Goal: Information Seeking & Learning: Find specific fact

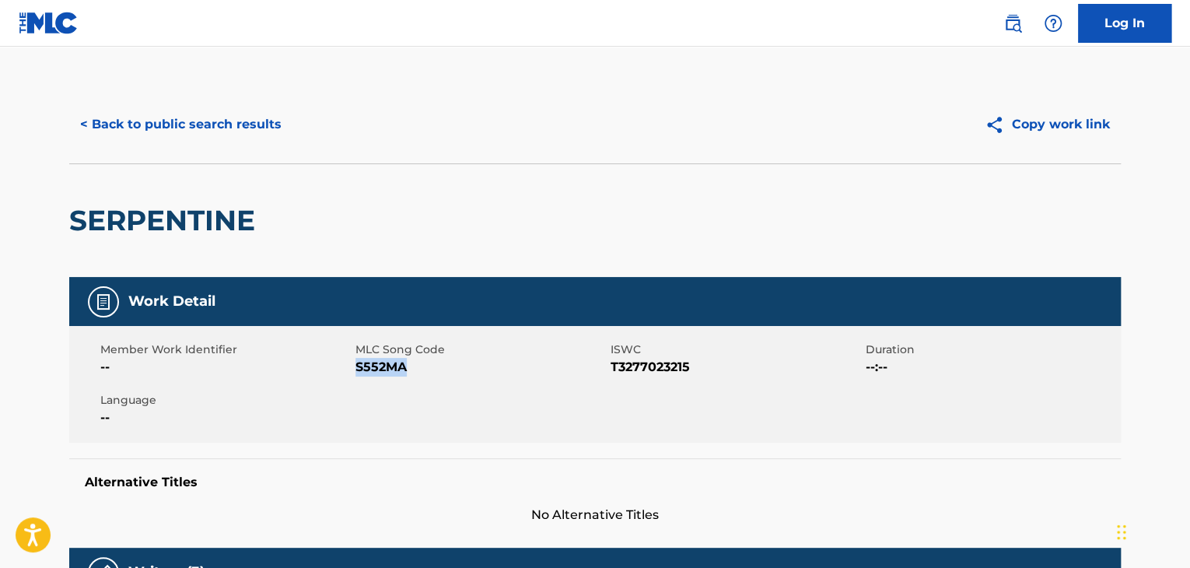
click at [224, 107] on button "< Back to public search results" at bounding box center [180, 124] width 223 height 39
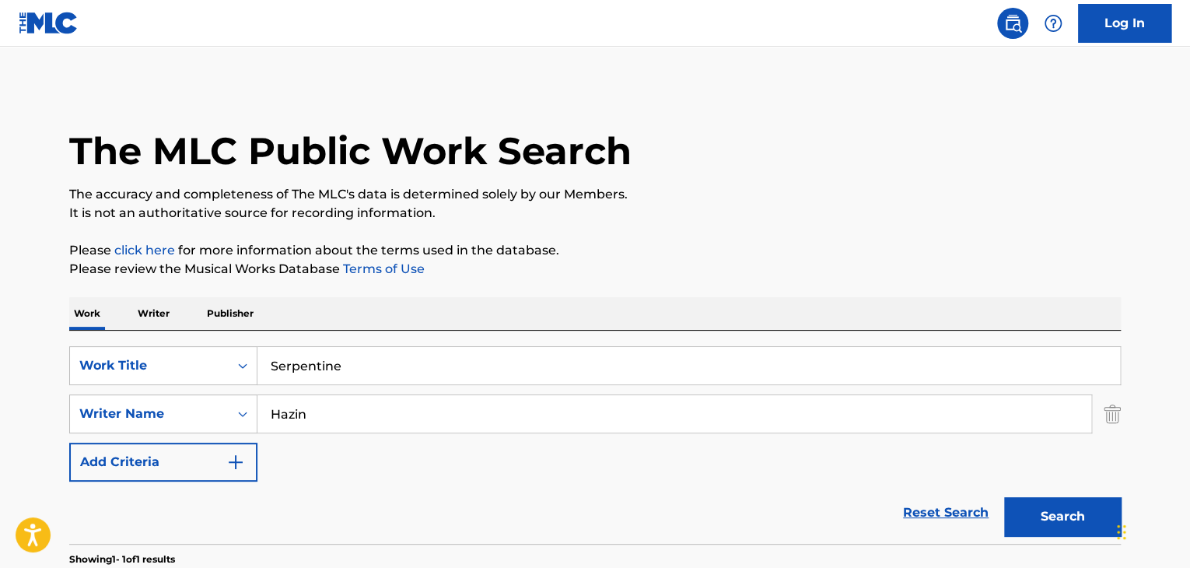
scroll to position [190, 0]
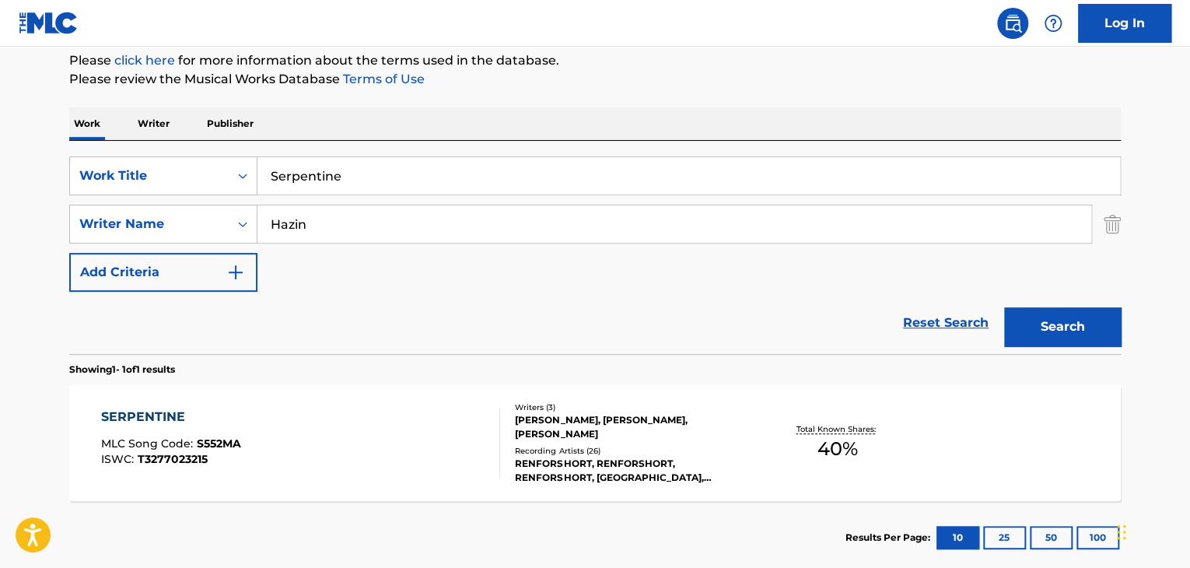
click at [408, 174] on input "Serpentine" at bounding box center [688, 175] width 862 height 37
paste input "Movement"
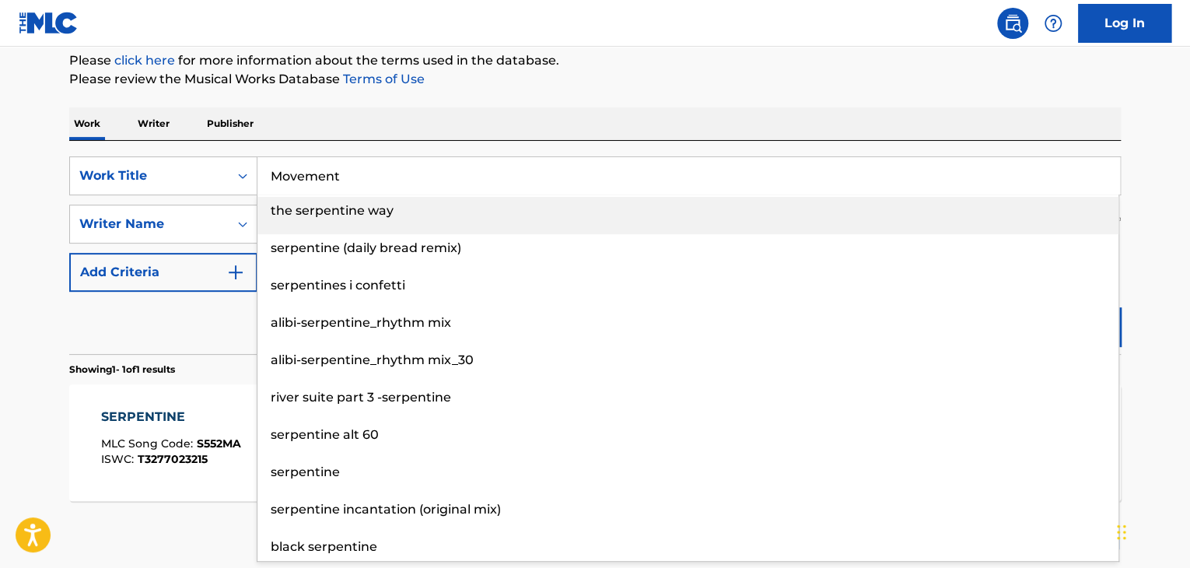
type input "Movement"
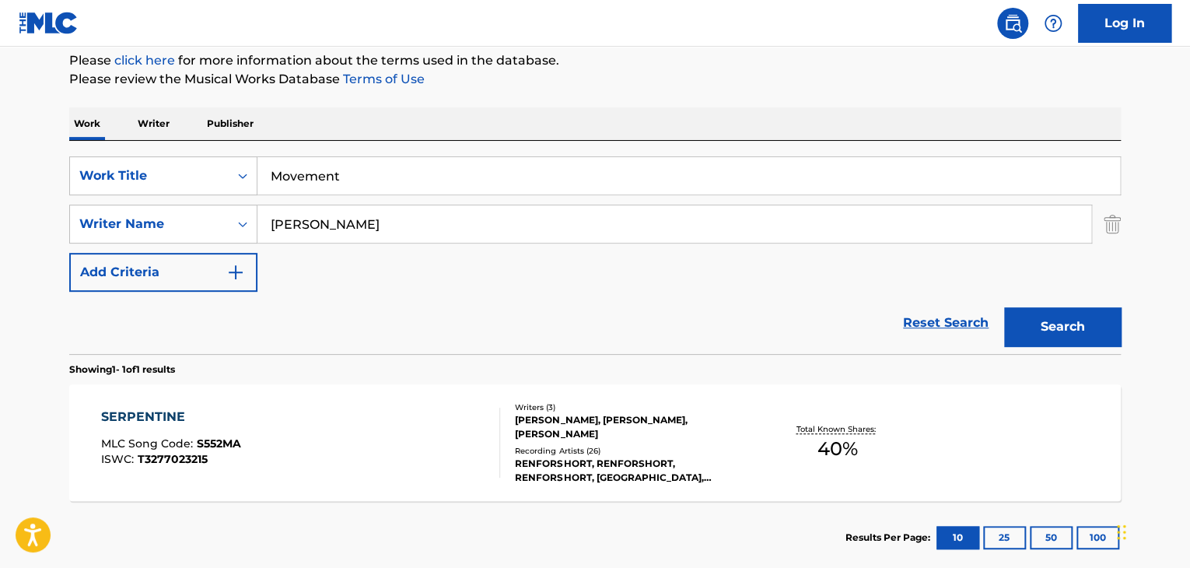
type input "[PERSON_NAME]"
click at [1004, 307] on button "Search" at bounding box center [1062, 326] width 117 height 39
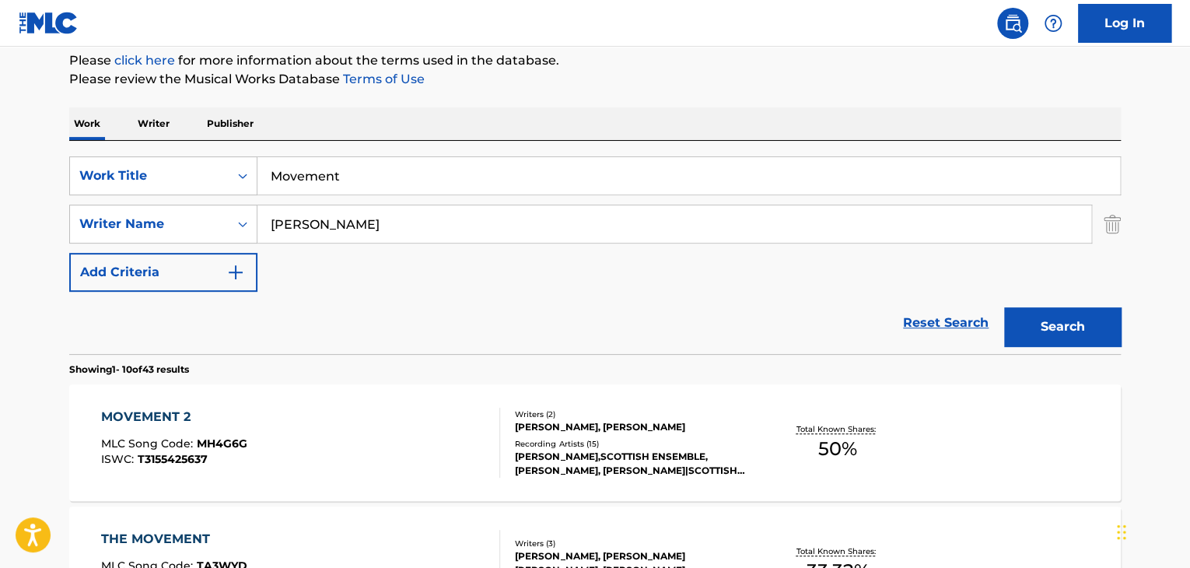
click at [395, 178] on input "Movement" at bounding box center [688, 175] width 862 height 37
type input "movement 7"
click at [1074, 316] on button "Search" at bounding box center [1062, 326] width 117 height 39
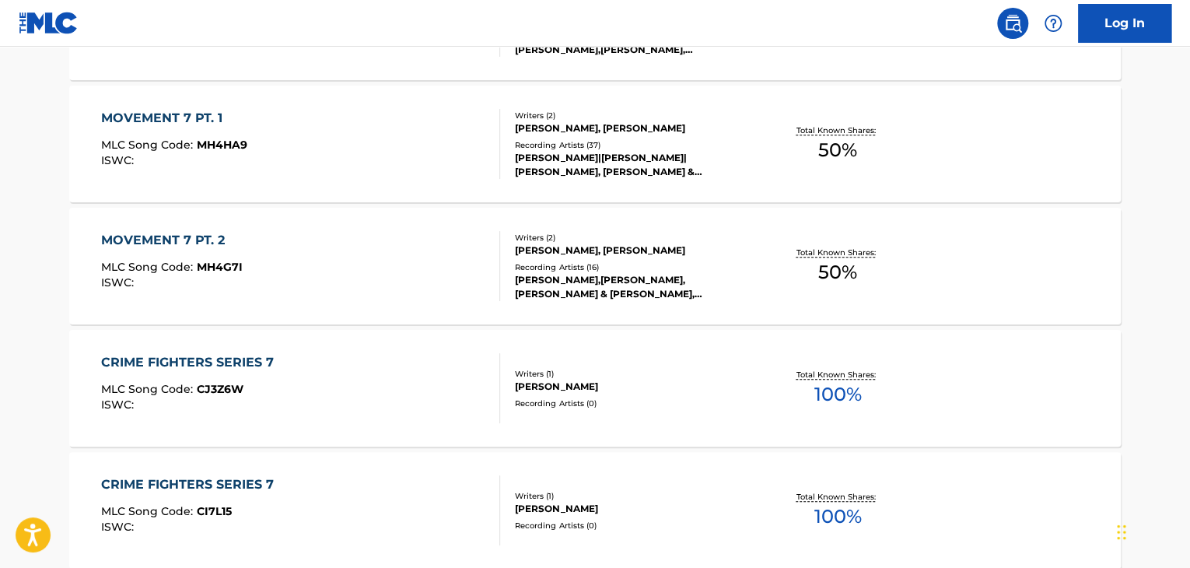
scroll to position [656, 0]
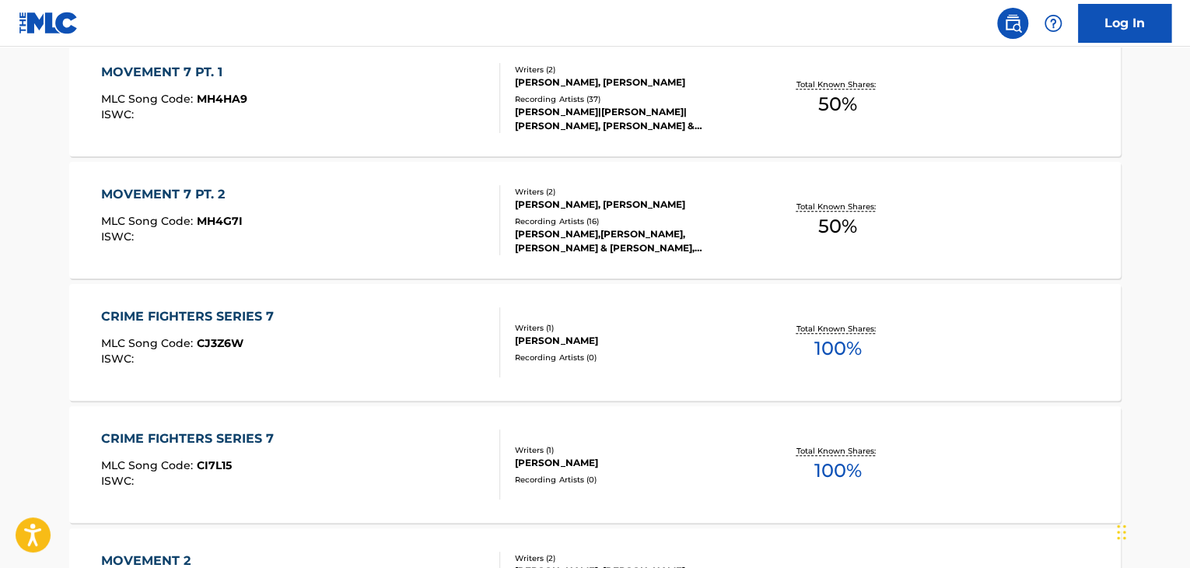
click at [206, 67] on div "MOVEMENT 7 PT. 1" at bounding box center [174, 72] width 146 height 19
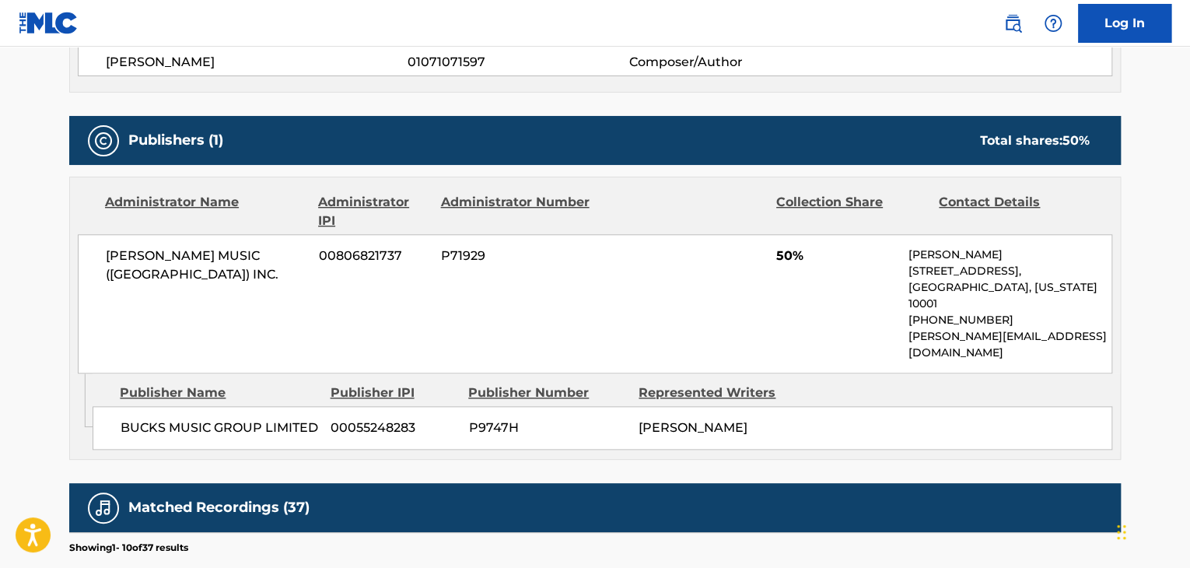
scroll to position [622, 0]
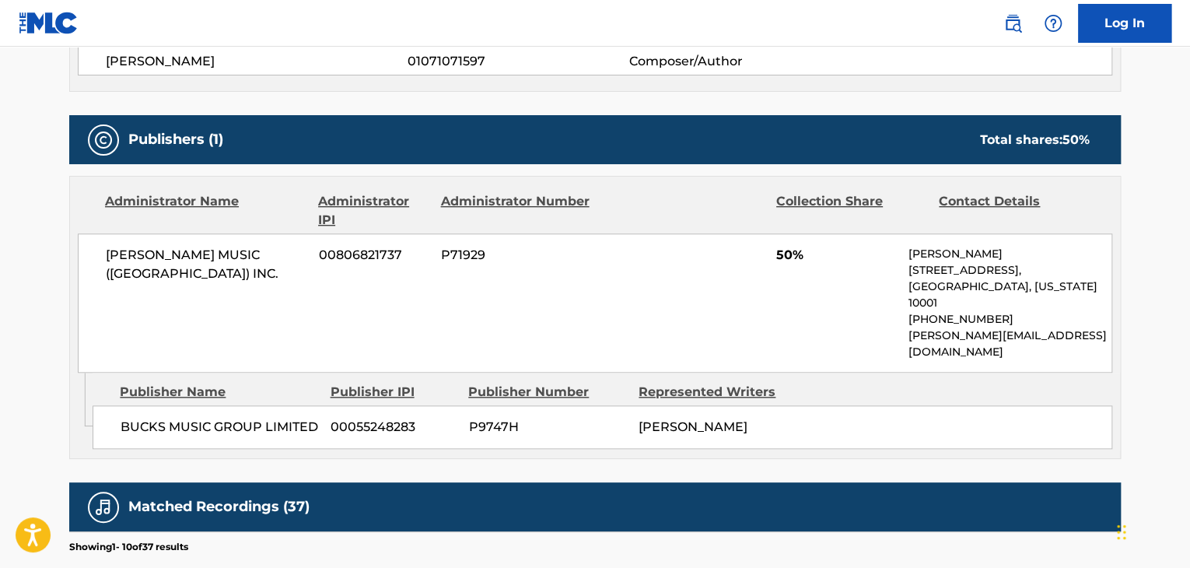
click at [229, 418] on span "BUCKS MUSIC GROUP LIMITED" at bounding box center [220, 427] width 198 height 19
copy div "BUCKS MUSIC GROUP LIMITED"
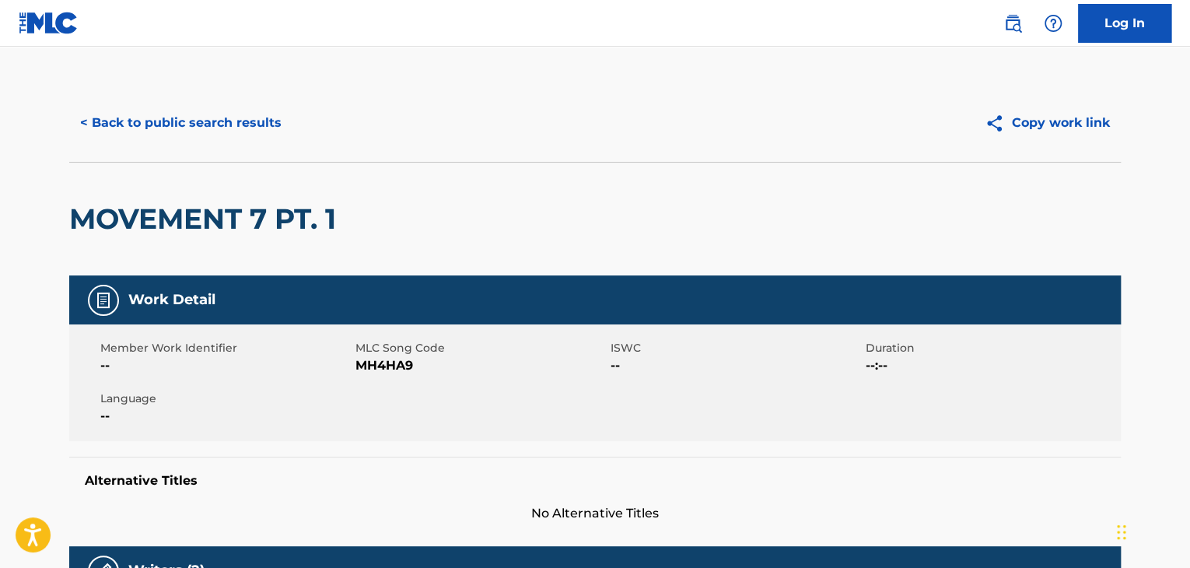
scroll to position [0, 0]
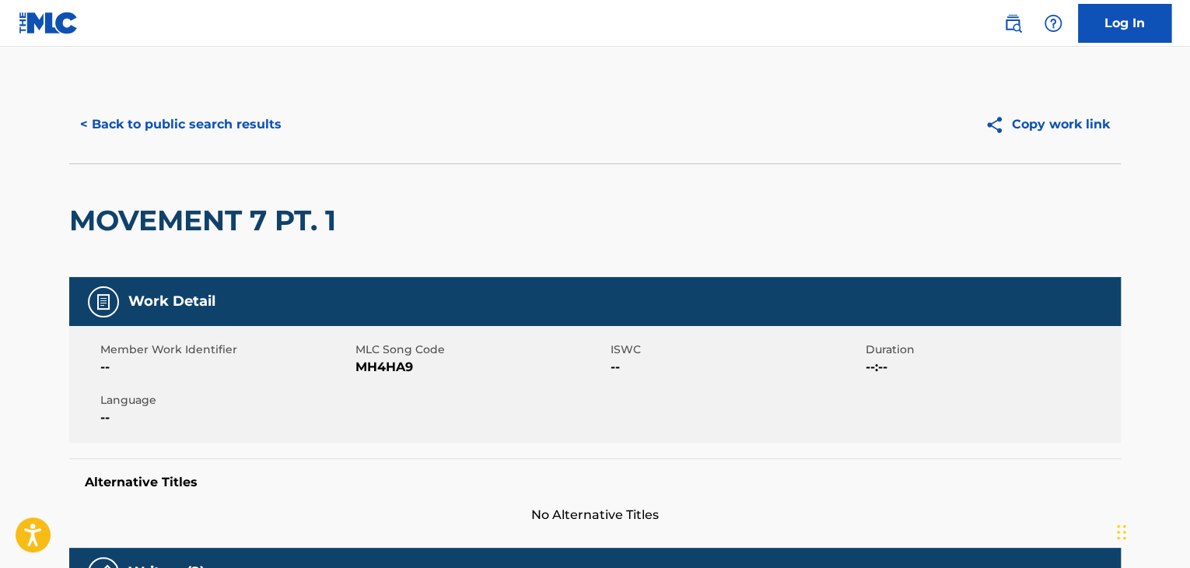
click at [254, 111] on button "< Back to public search results" at bounding box center [180, 124] width 223 height 39
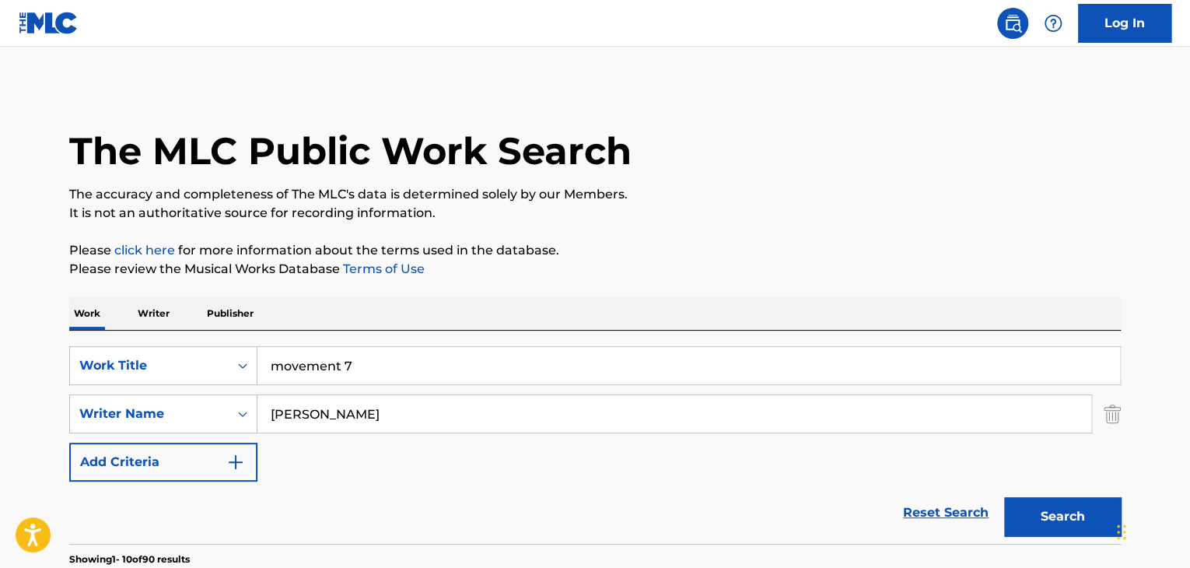
click at [442, 367] on input "movement 7" at bounding box center [688, 365] width 862 height 37
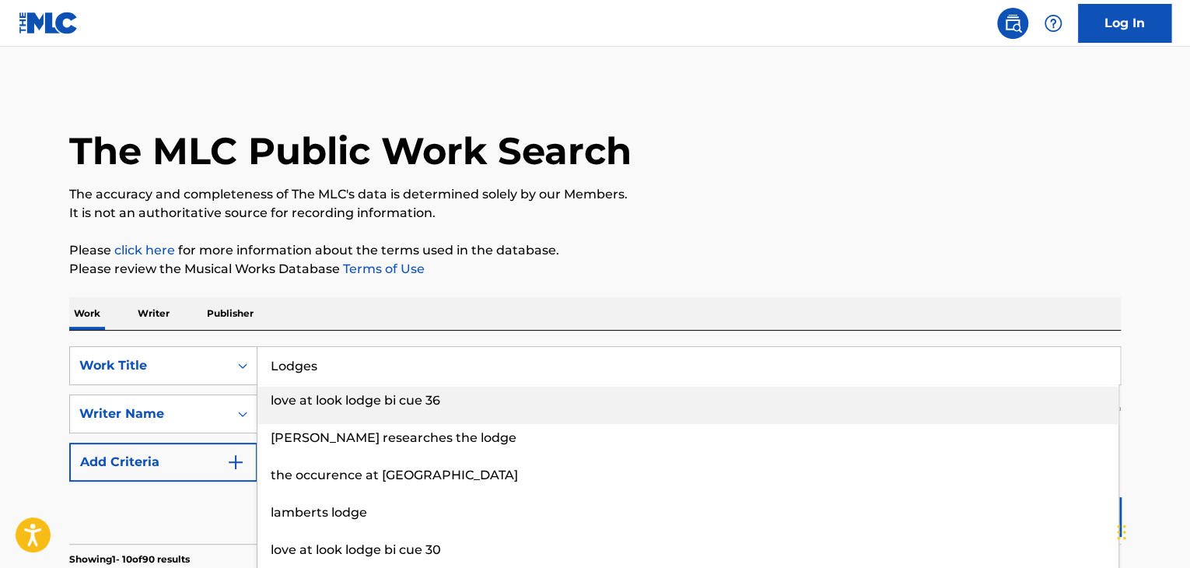
type input "Lodges"
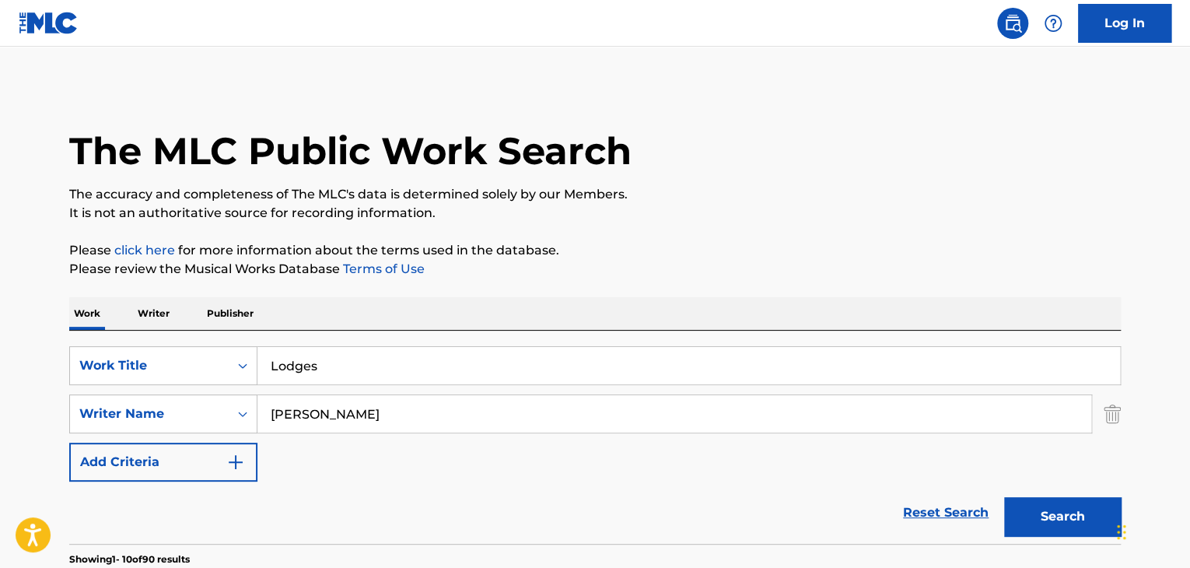
paste input "[PERSON_NAME]"
type input "[PERSON_NAME]"
click at [1004, 497] on button "Search" at bounding box center [1062, 516] width 117 height 39
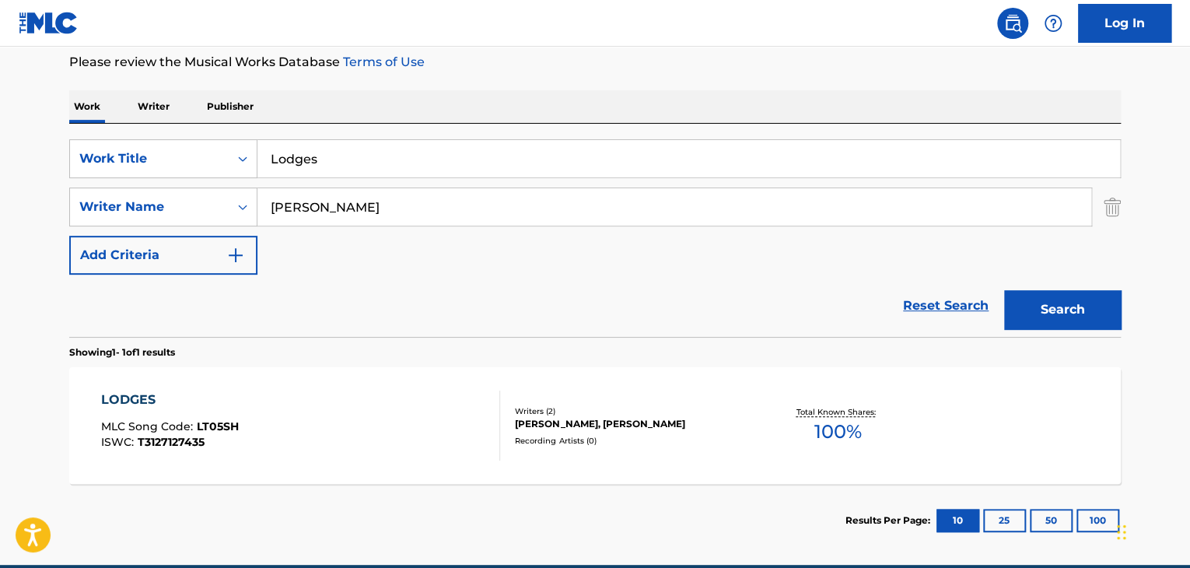
scroll to position [278, 0]
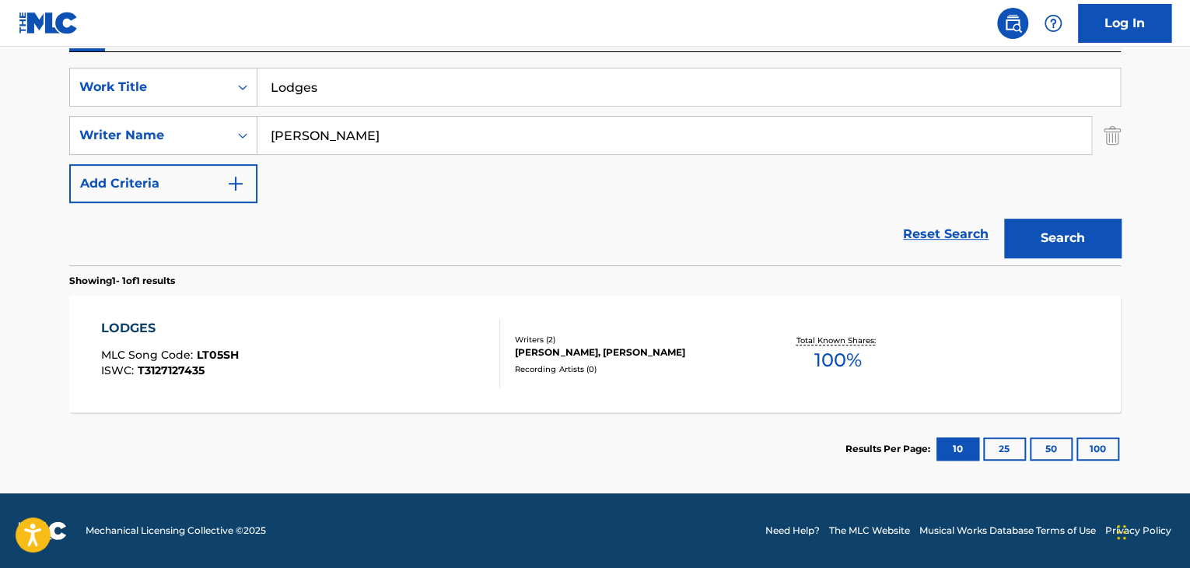
click at [126, 325] on div "LODGES" at bounding box center [170, 328] width 138 height 19
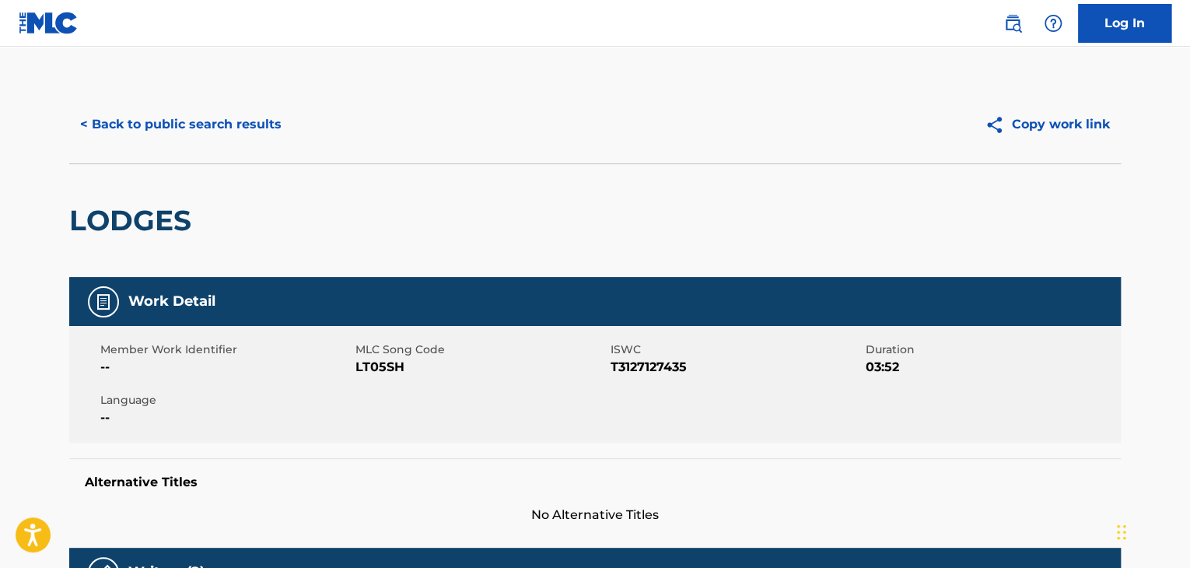
click at [382, 370] on span "LT05SH" at bounding box center [480, 367] width 251 height 19
copy span "LT05SH"
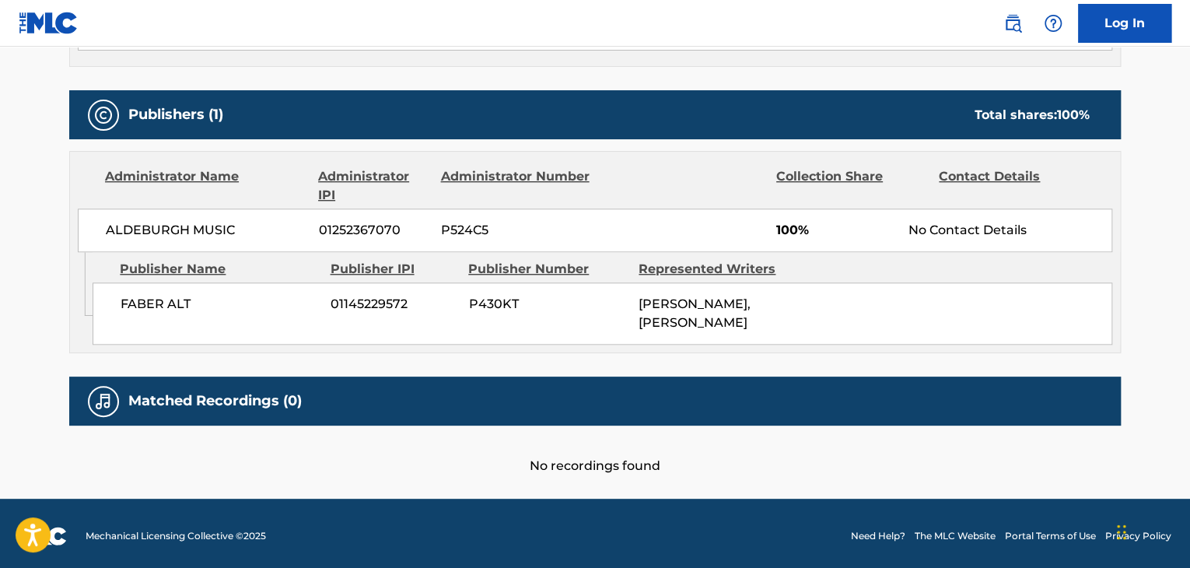
scroll to position [669, 0]
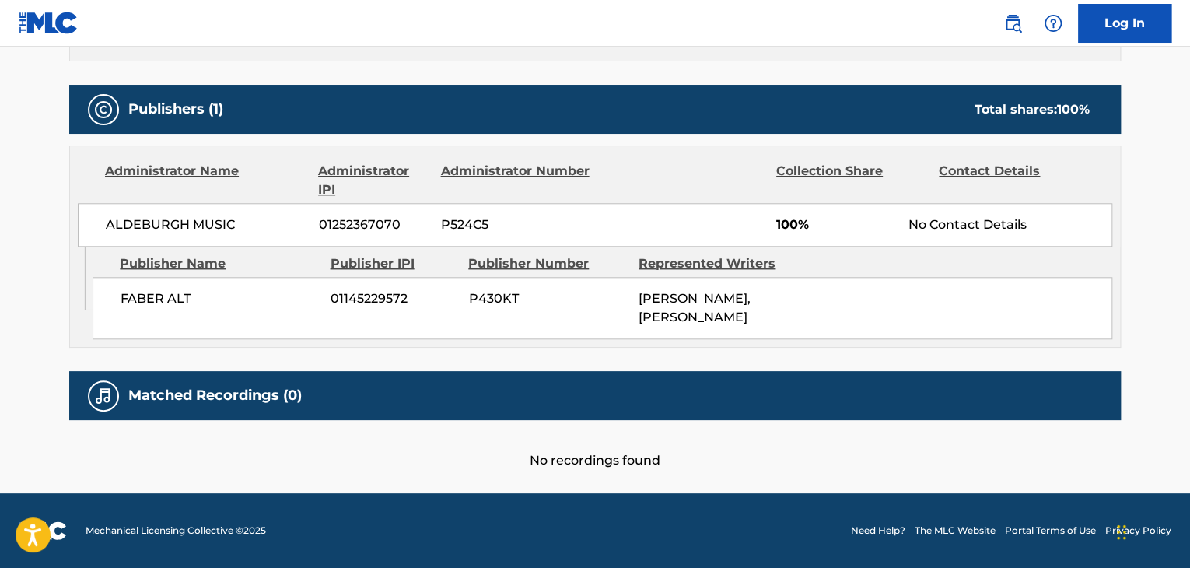
click at [166, 289] on span "FABER ALT" at bounding box center [220, 298] width 198 height 19
copy div "FABER ALT"
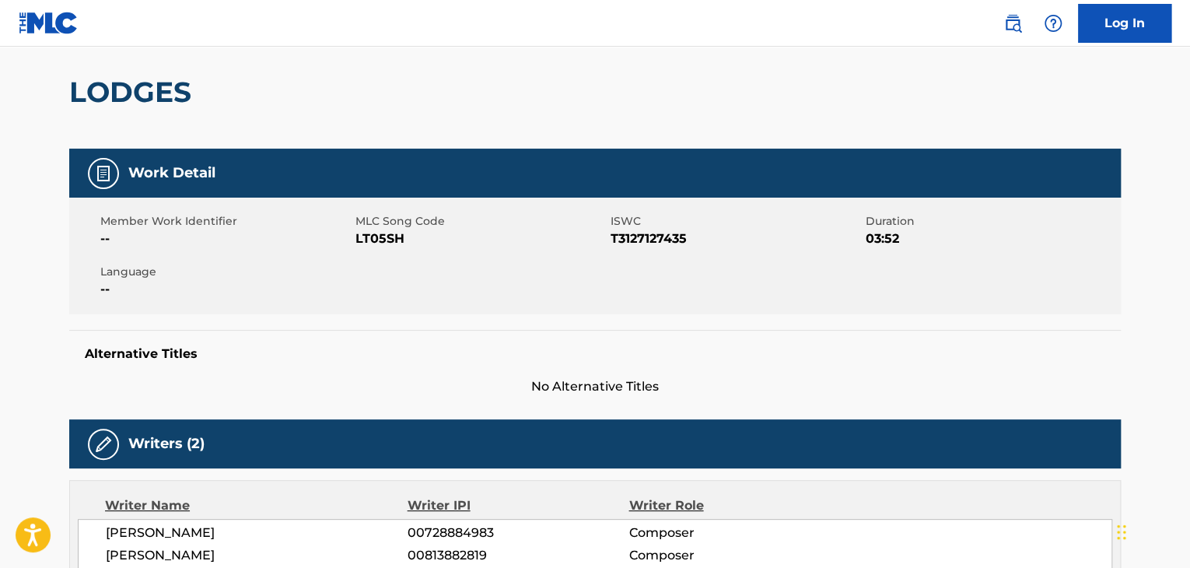
scroll to position [0, 0]
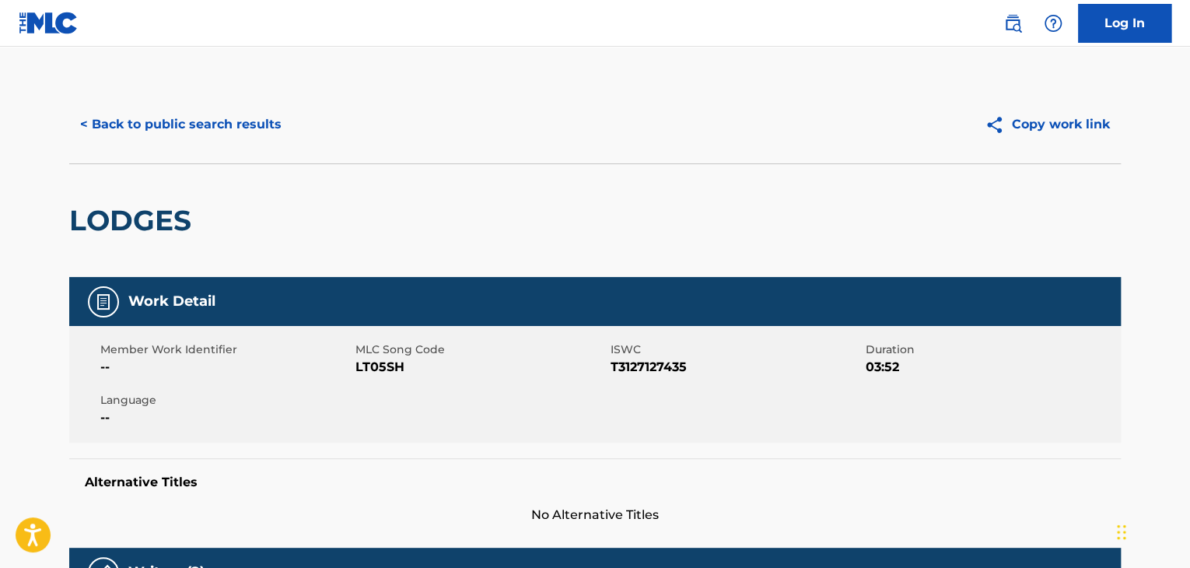
click at [269, 133] on button "< Back to public search results" at bounding box center [180, 124] width 223 height 39
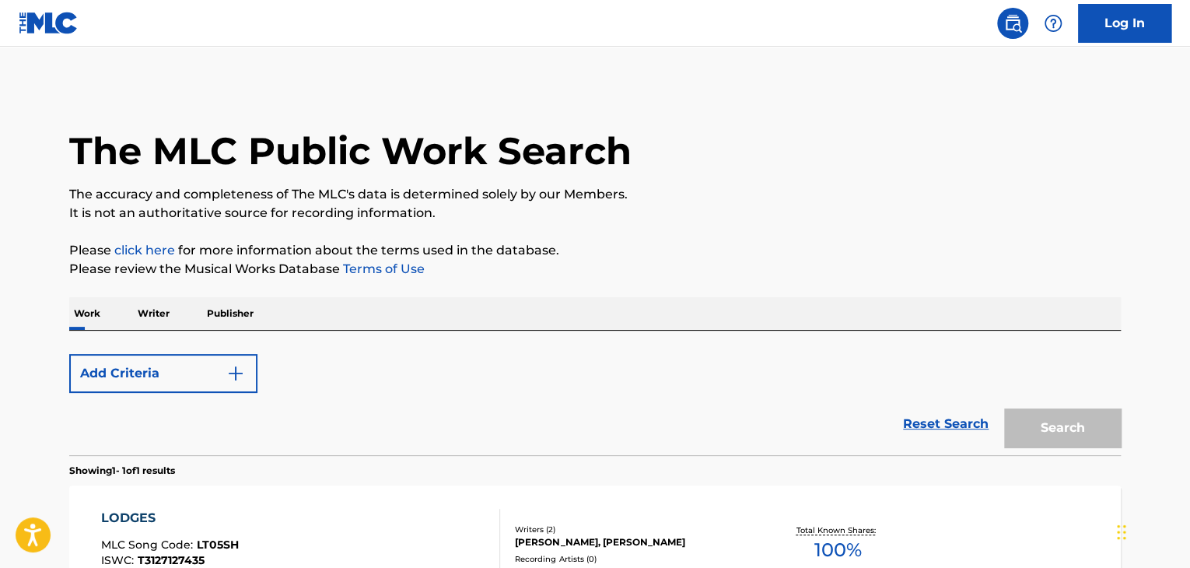
scroll to position [190, 0]
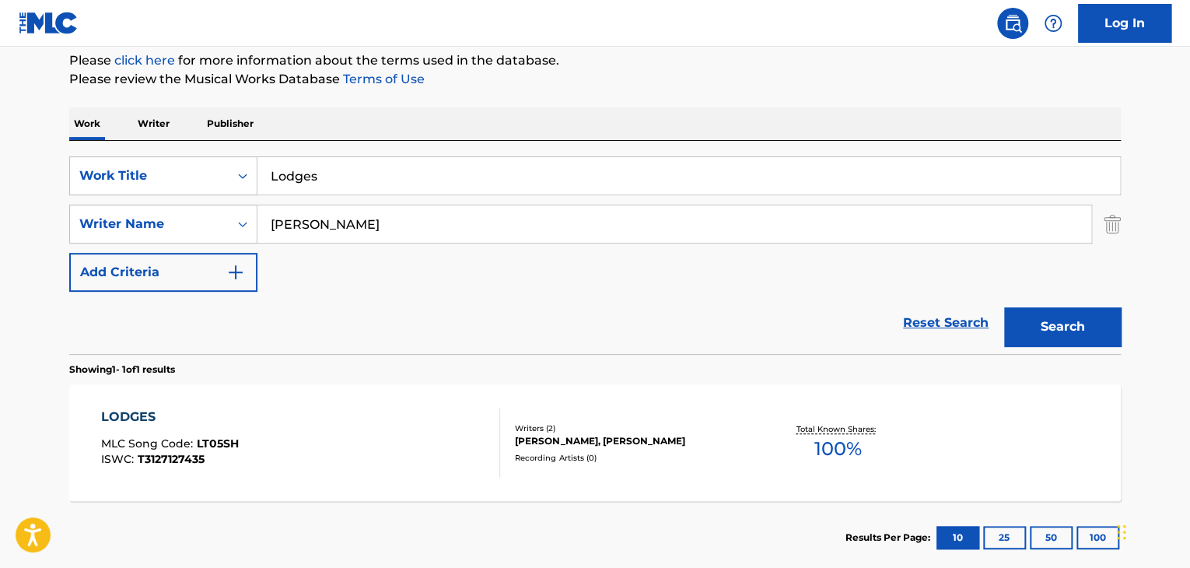
click at [546, 181] on input "Lodges" at bounding box center [688, 175] width 862 height 37
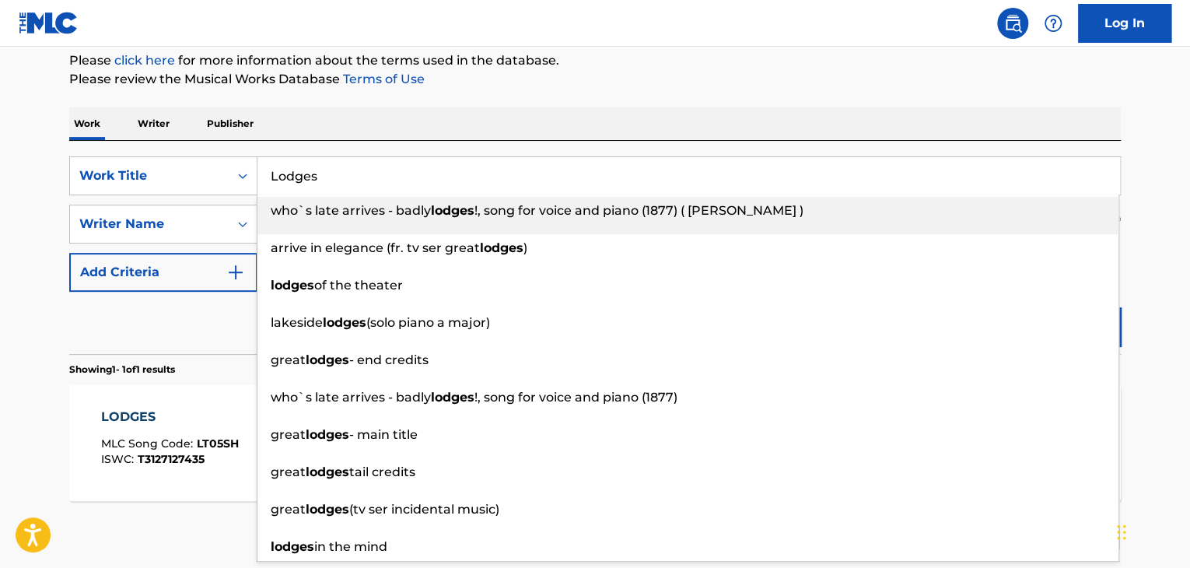
paste input "[PERSON_NAME]: Schema"
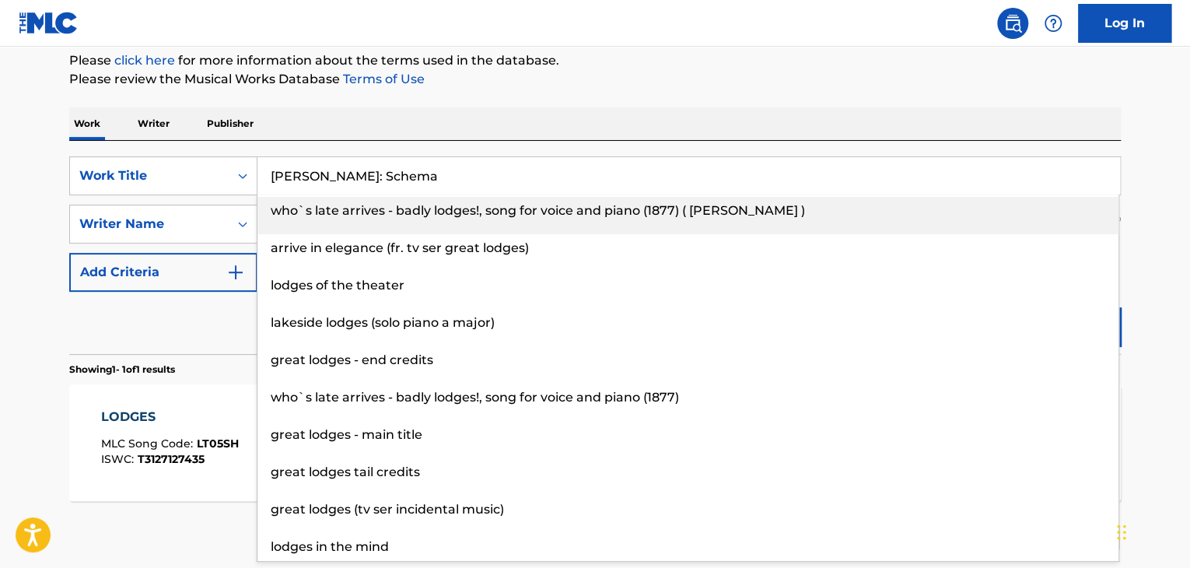
type input "[PERSON_NAME]: Schema"
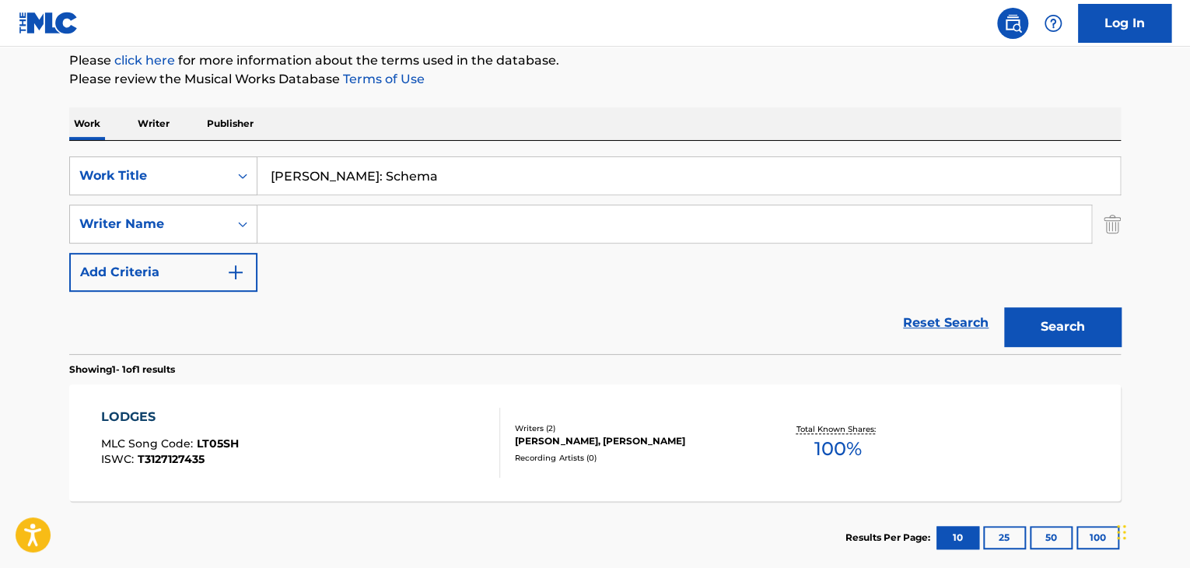
click at [1004, 307] on button "Search" at bounding box center [1062, 326] width 117 height 39
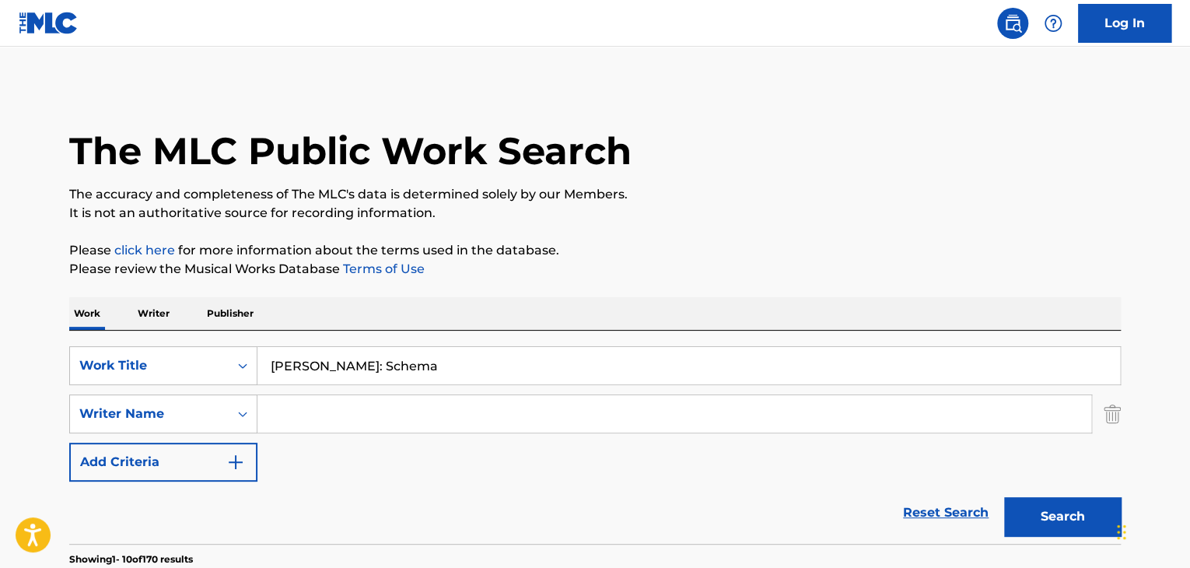
scroll to position [0, 0]
click at [295, 368] on input "[PERSON_NAME]: Schema" at bounding box center [688, 365] width 862 height 37
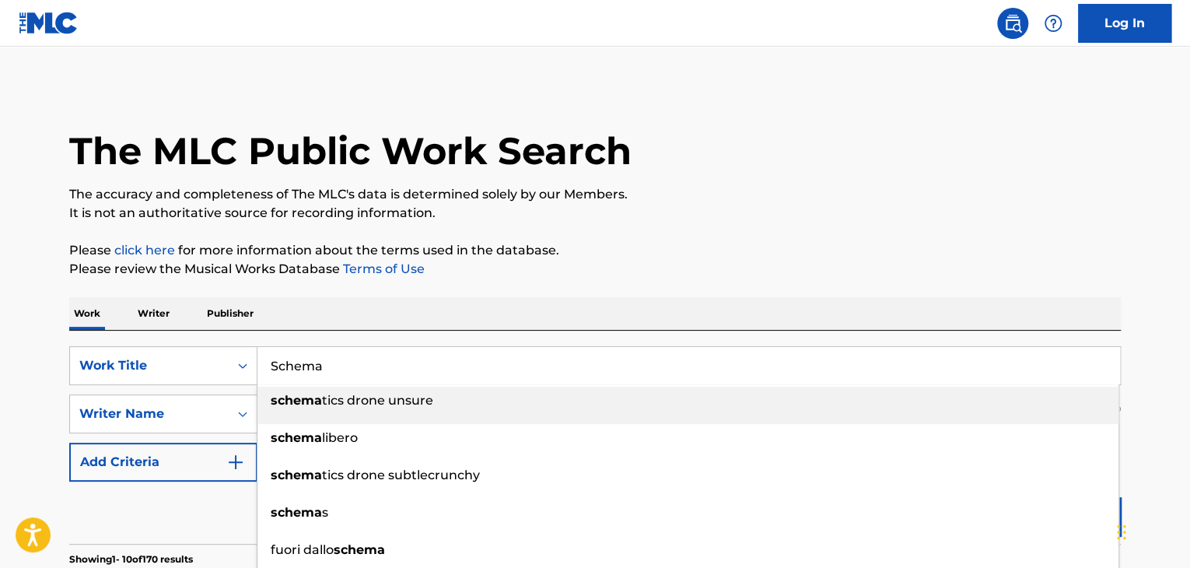
type input "Schema"
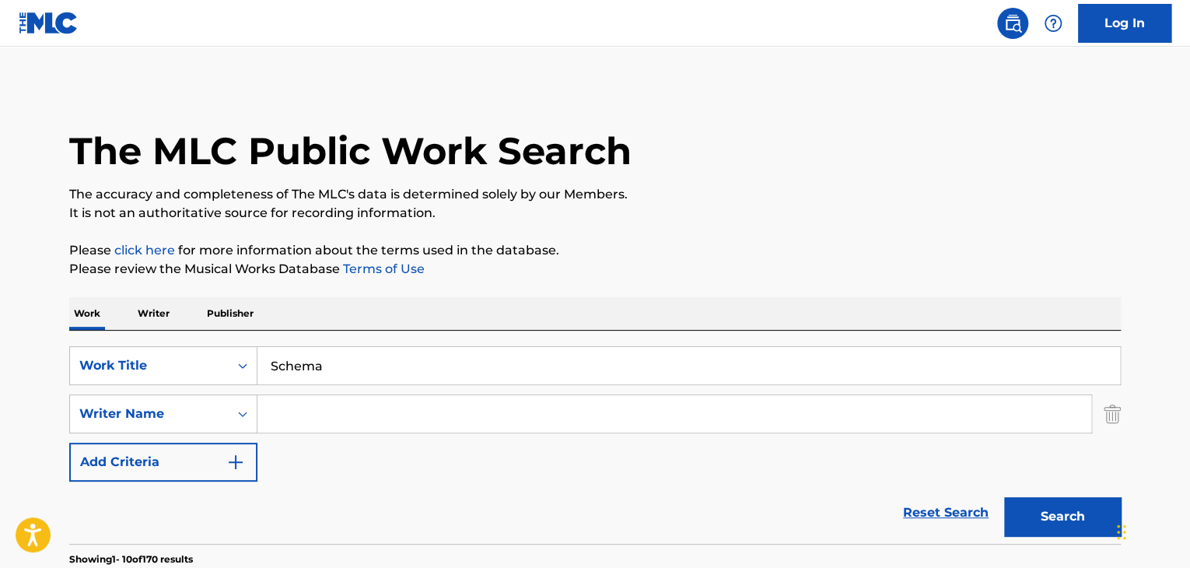
paste input "[PERSON_NAME]"
type input "[PERSON_NAME]"
click at [1019, 519] on button "Search" at bounding box center [1062, 516] width 117 height 39
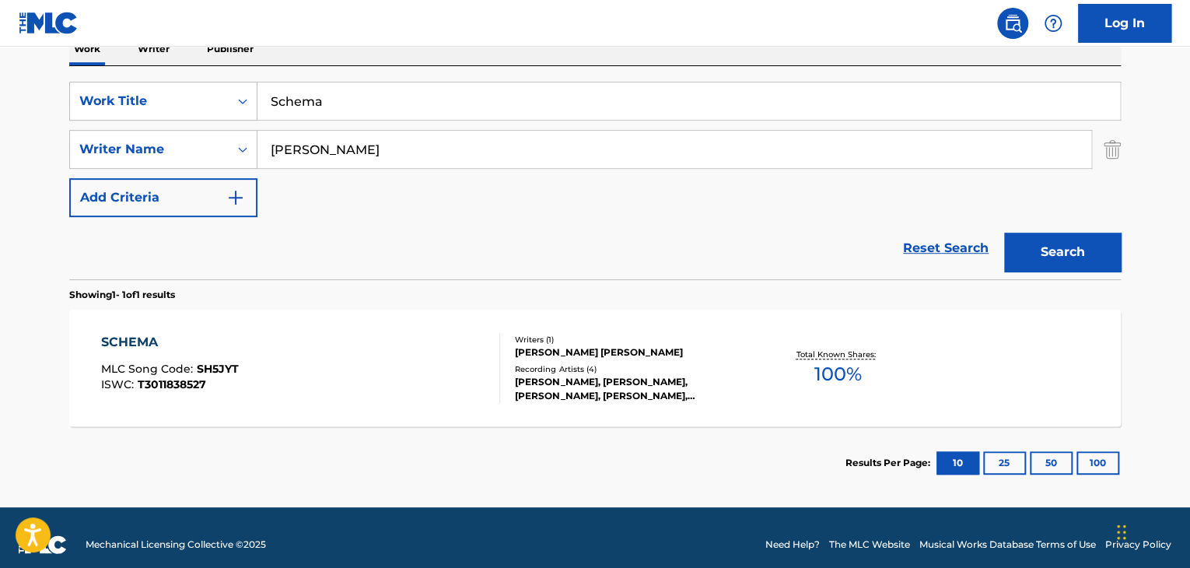
scroll to position [278, 0]
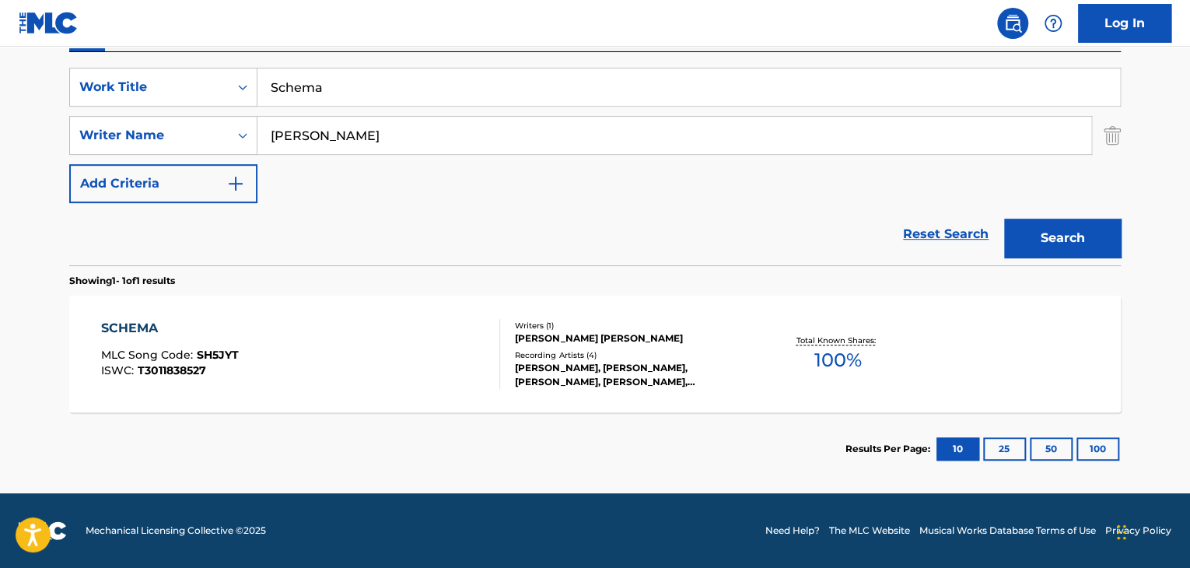
click at [141, 330] on div "SCHEMA" at bounding box center [170, 328] width 138 height 19
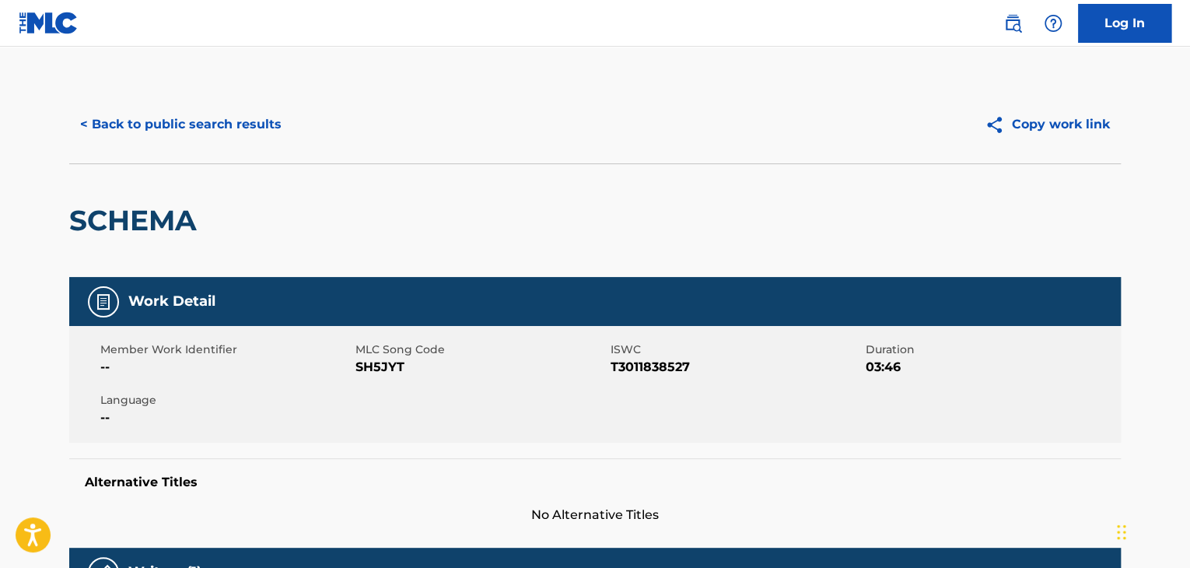
click at [368, 368] on span "SH5JYT" at bounding box center [480, 367] width 251 height 19
copy span "SH5JYT"
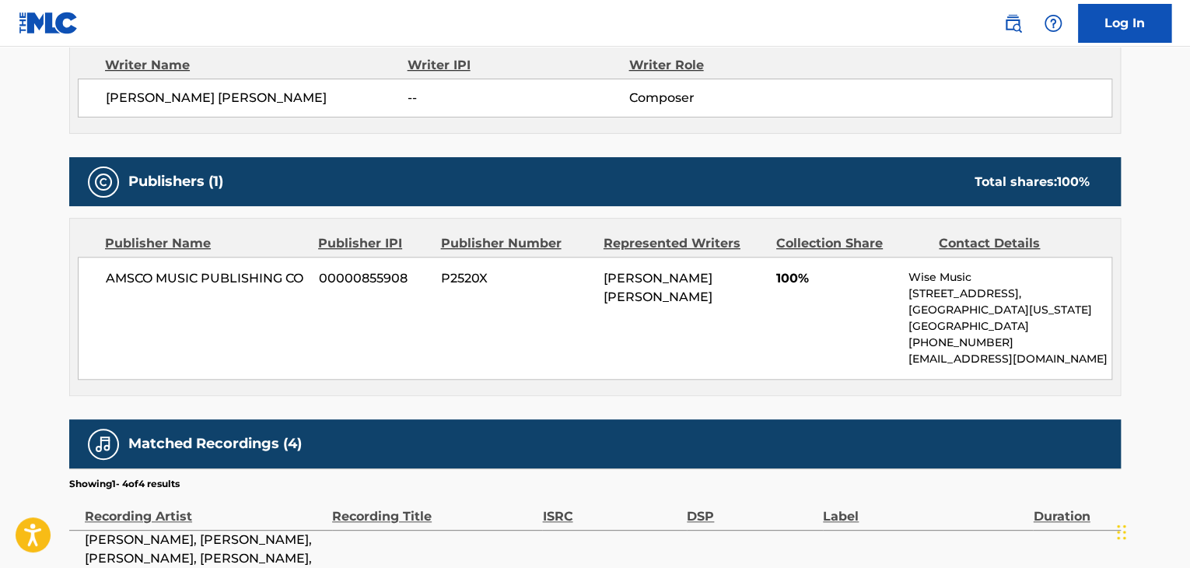
scroll to position [570, 0]
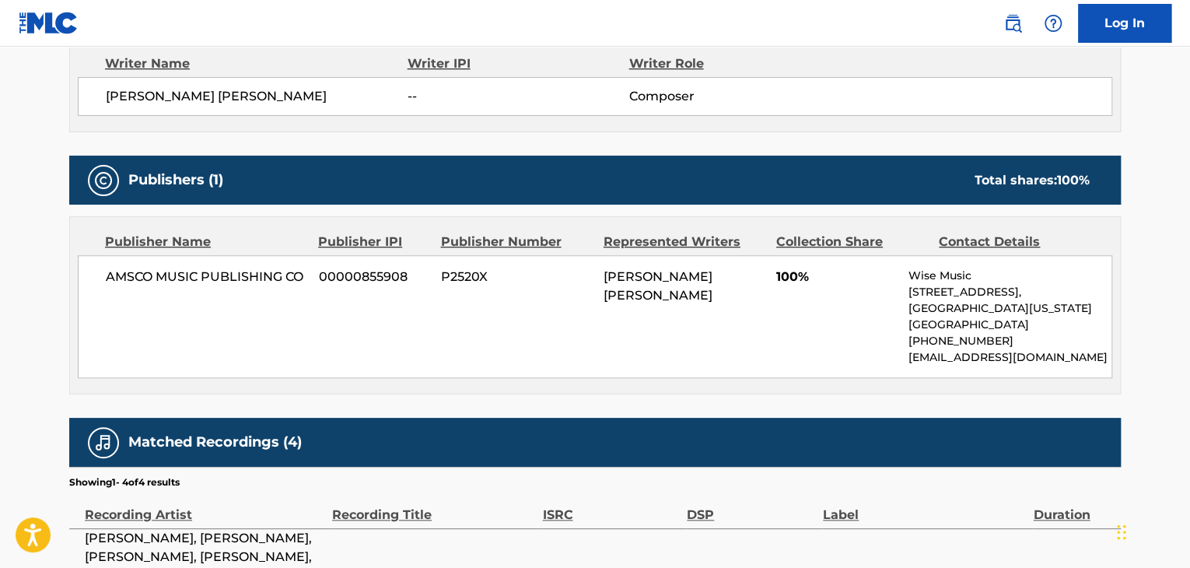
click at [237, 274] on span "AMSCO MUSIC PUBLISHING CO" at bounding box center [206, 276] width 201 height 19
copy div "AMSCO MUSIC PUBLISHING CO"
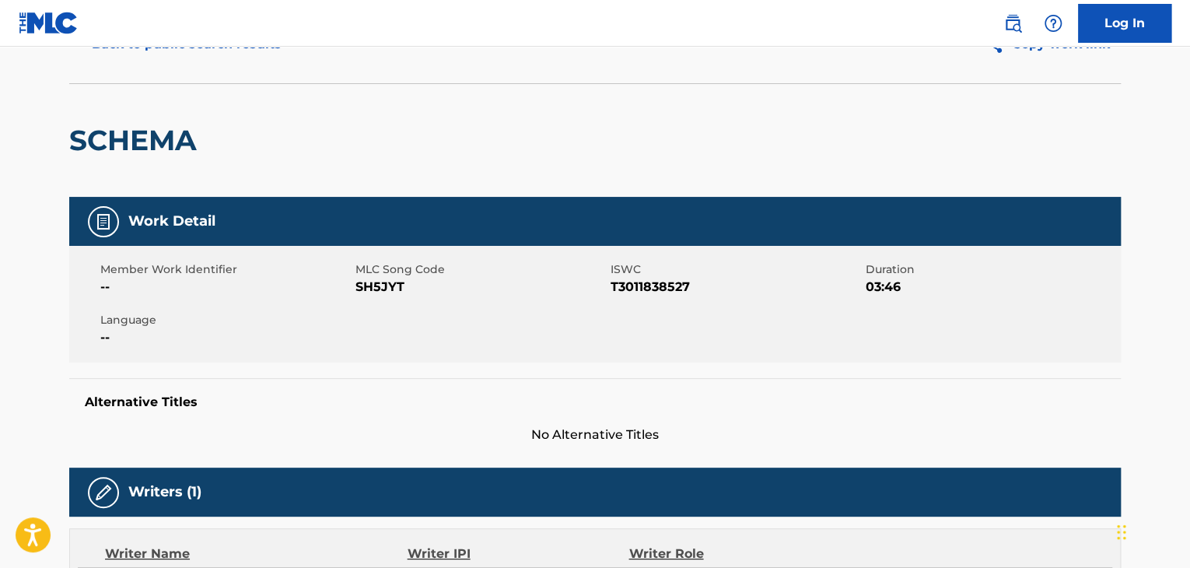
scroll to position [0, 0]
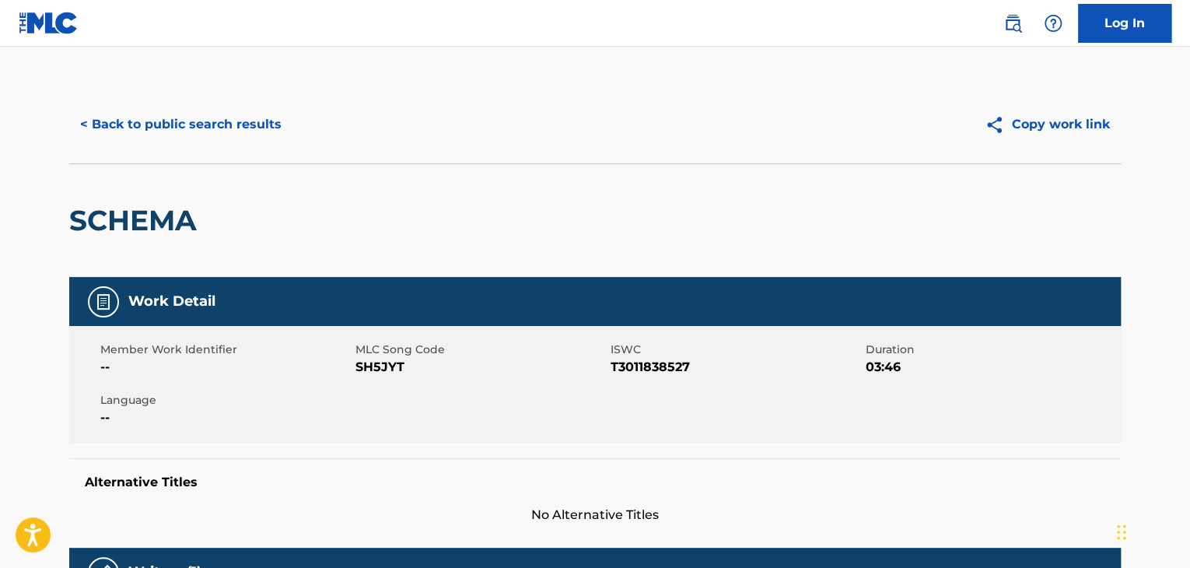
click at [245, 128] on button "< Back to public search results" at bounding box center [180, 124] width 223 height 39
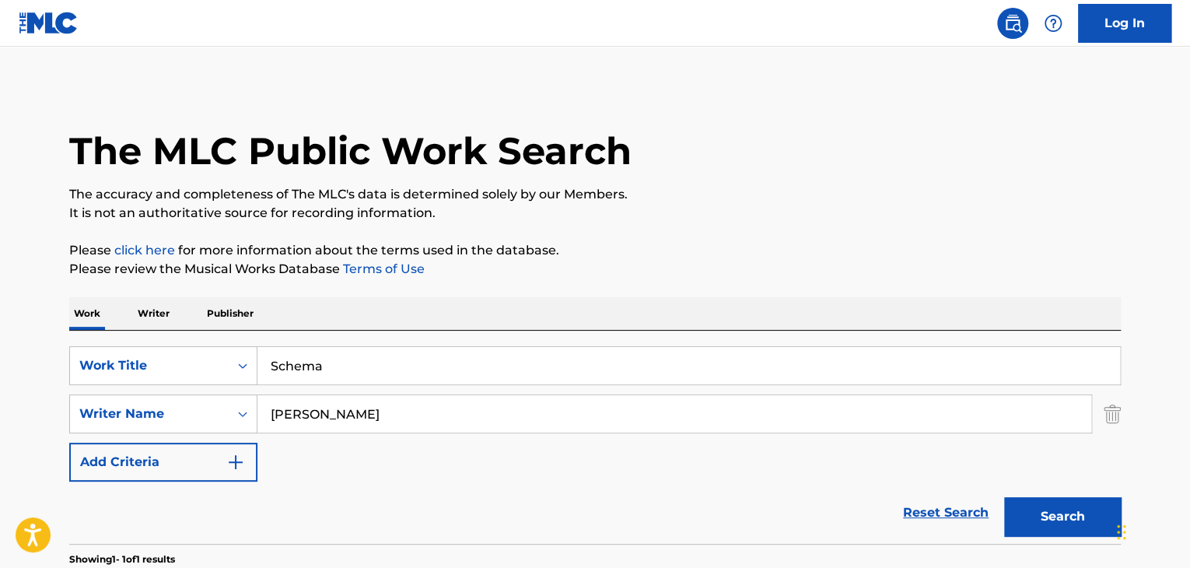
scroll to position [190, 0]
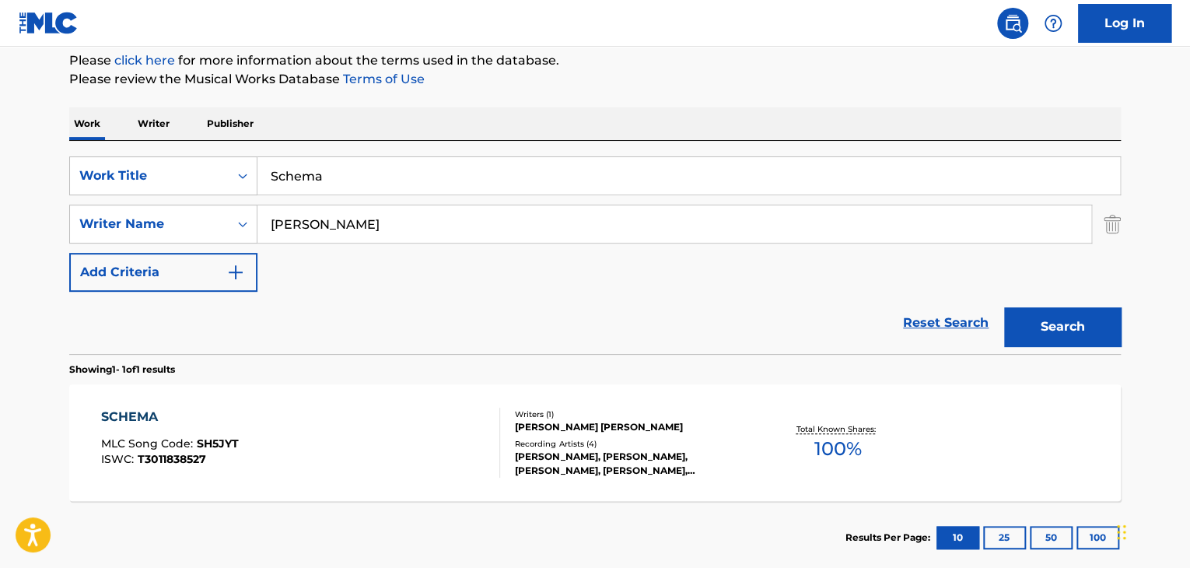
click at [411, 164] on input "Schema" at bounding box center [688, 175] width 862 height 37
paste input "un And Time"
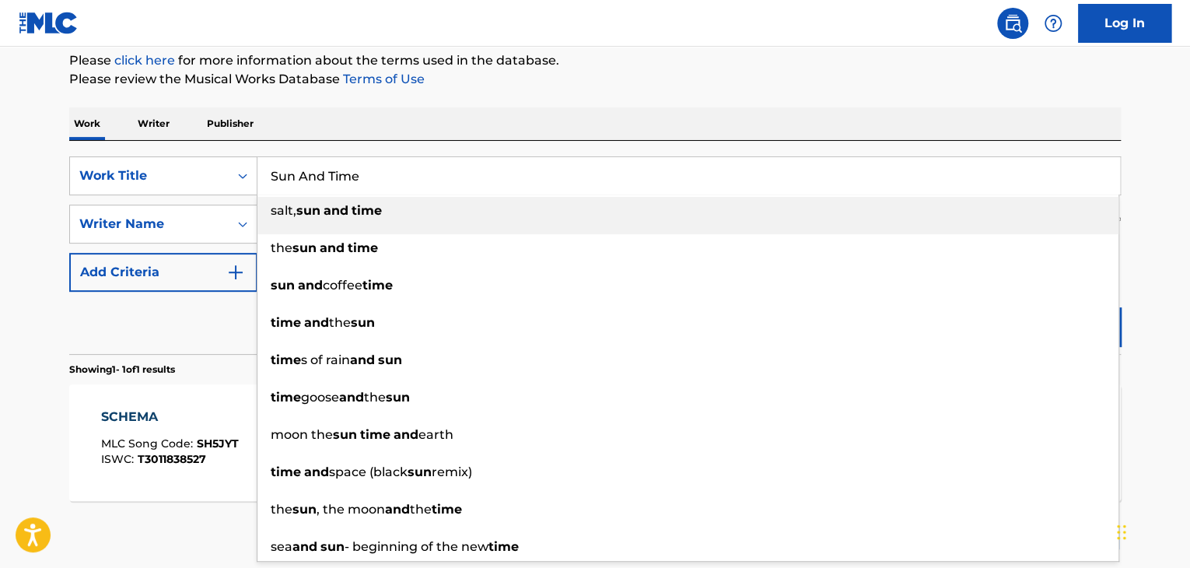
type input "Sun And Time"
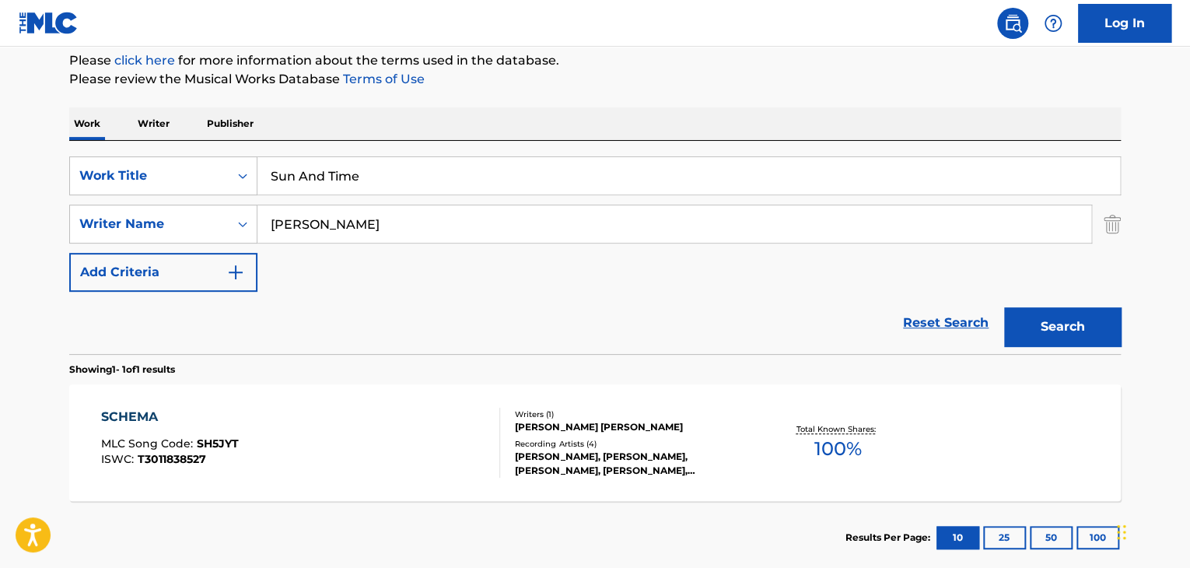
click at [404, 236] on input "[PERSON_NAME]" at bounding box center [674, 223] width 834 height 37
paste input "[PERSON_NAME]"
type input "[PERSON_NAME]"
click at [1063, 313] on button "Search" at bounding box center [1062, 326] width 117 height 39
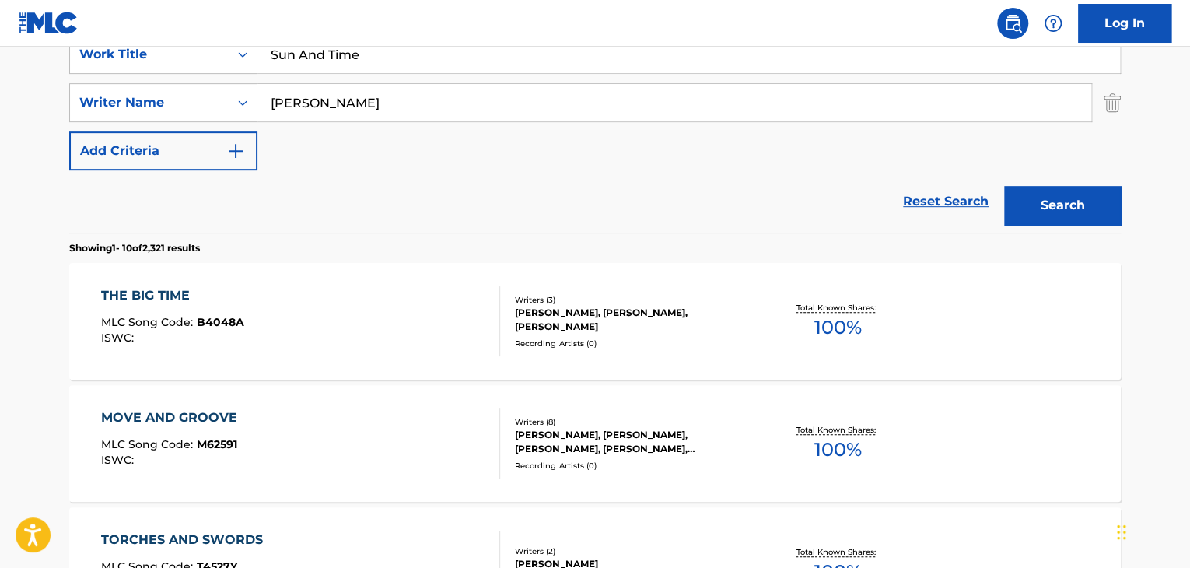
scroll to position [293, 0]
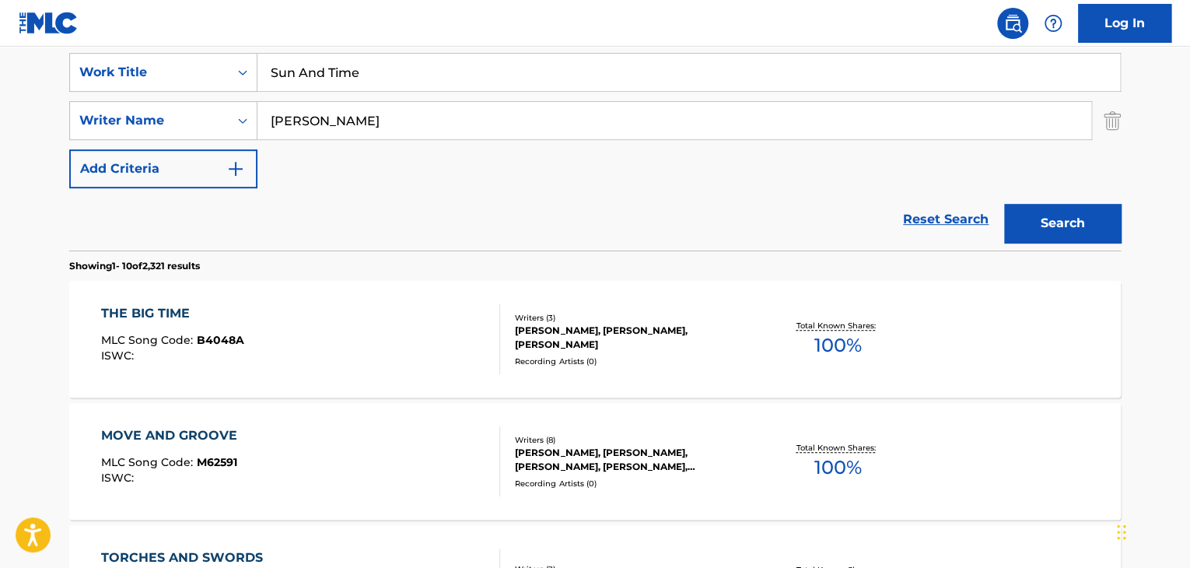
click at [616, 127] on input "[PERSON_NAME]" at bounding box center [674, 120] width 834 height 37
click at [1051, 222] on button "Search" at bounding box center [1062, 223] width 117 height 39
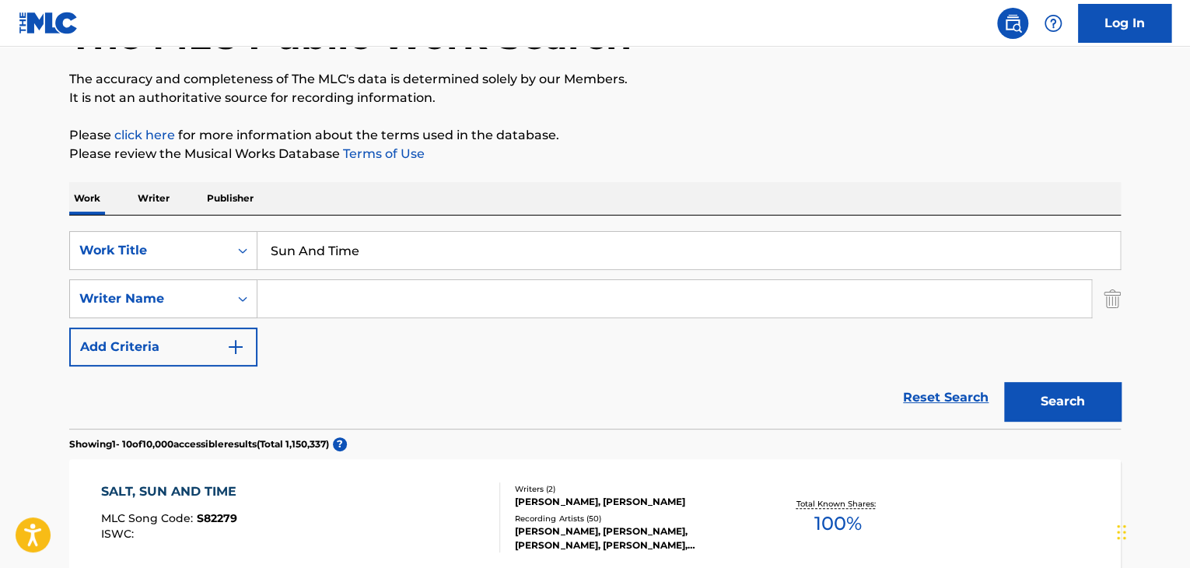
scroll to position [86, 0]
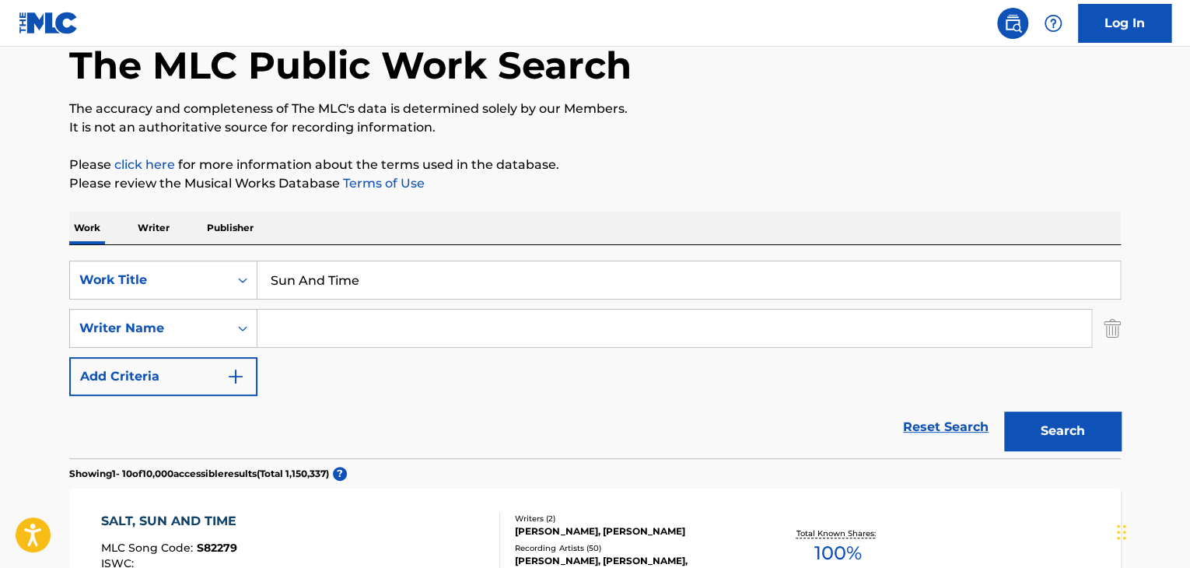
click at [363, 267] on input "Sun And Time" at bounding box center [688, 279] width 862 height 37
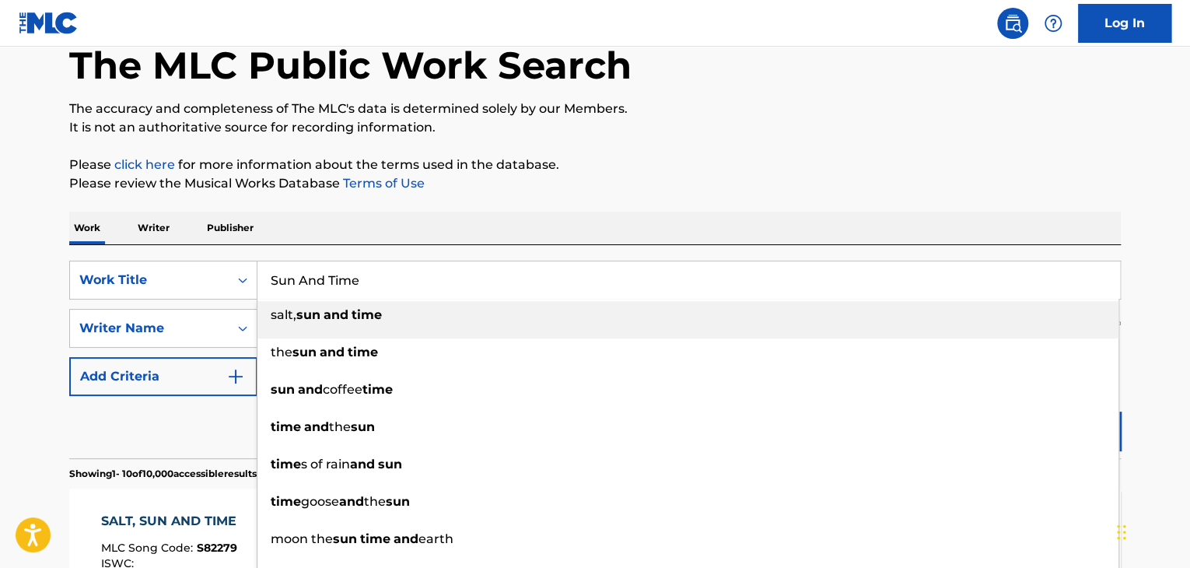
click at [363, 267] on input "Sun And Time" at bounding box center [688, 279] width 862 height 37
paste input "olo Soleil"
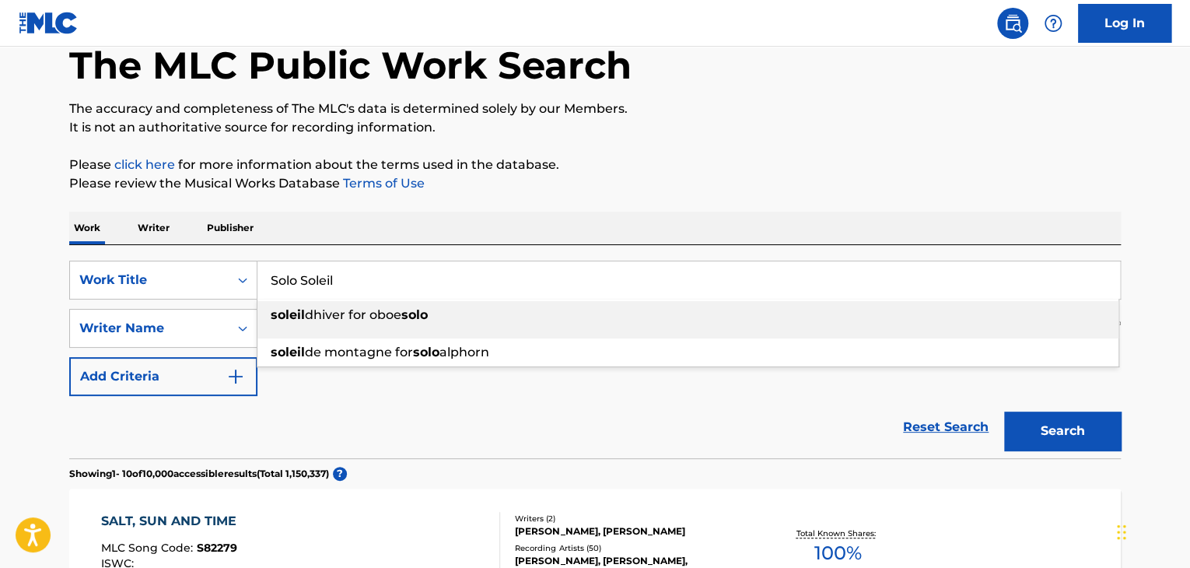
type input "Solo Soleil"
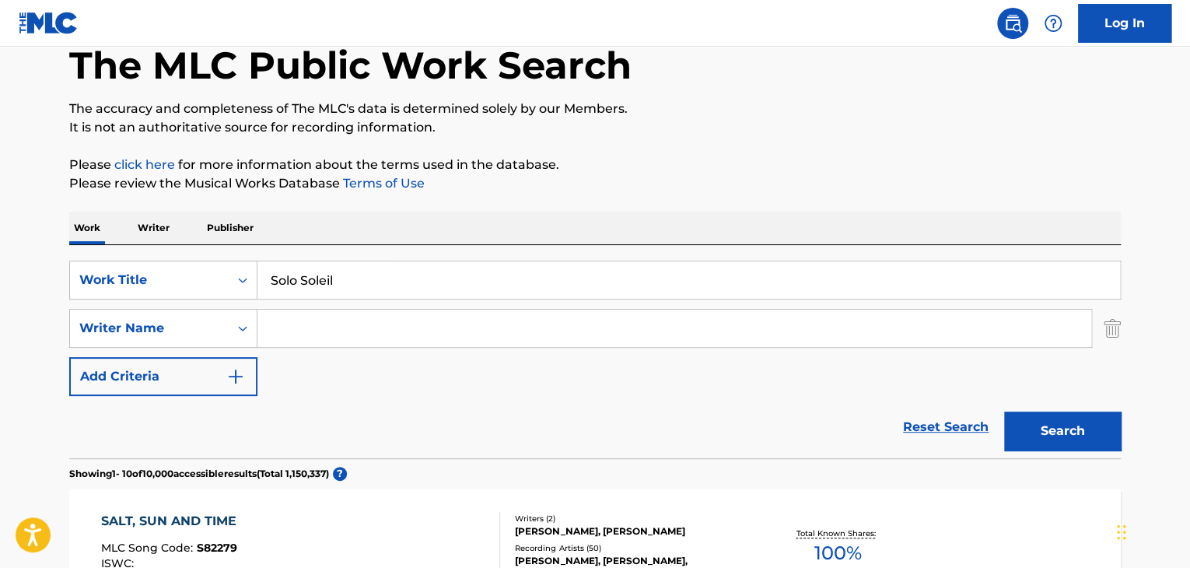
click at [650, 188] on p "Please review the Musical Works Database Terms of Use" at bounding box center [594, 183] width 1051 height 19
click at [589, 334] on input "Search Form" at bounding box center [674, 327] width 834 height 37
paste input "[PERSON_NAME]"
type input "[PERSON_NAME]"
click at [1064, 423] on button "Search" at bounding box center [1062, 430] width 117 height 39
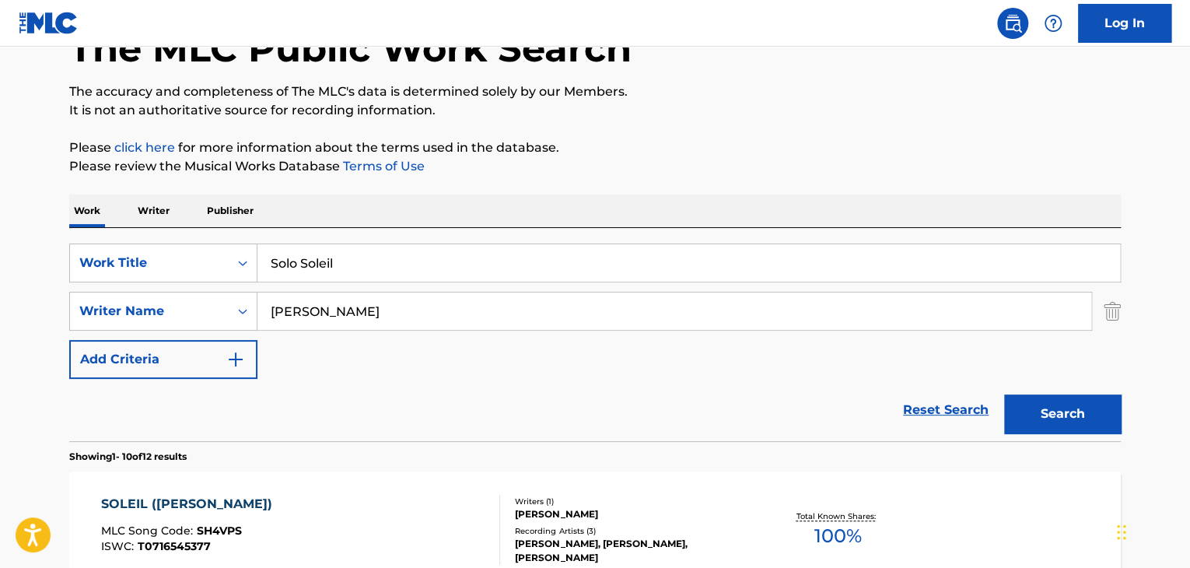
scroll to position [0, 0]
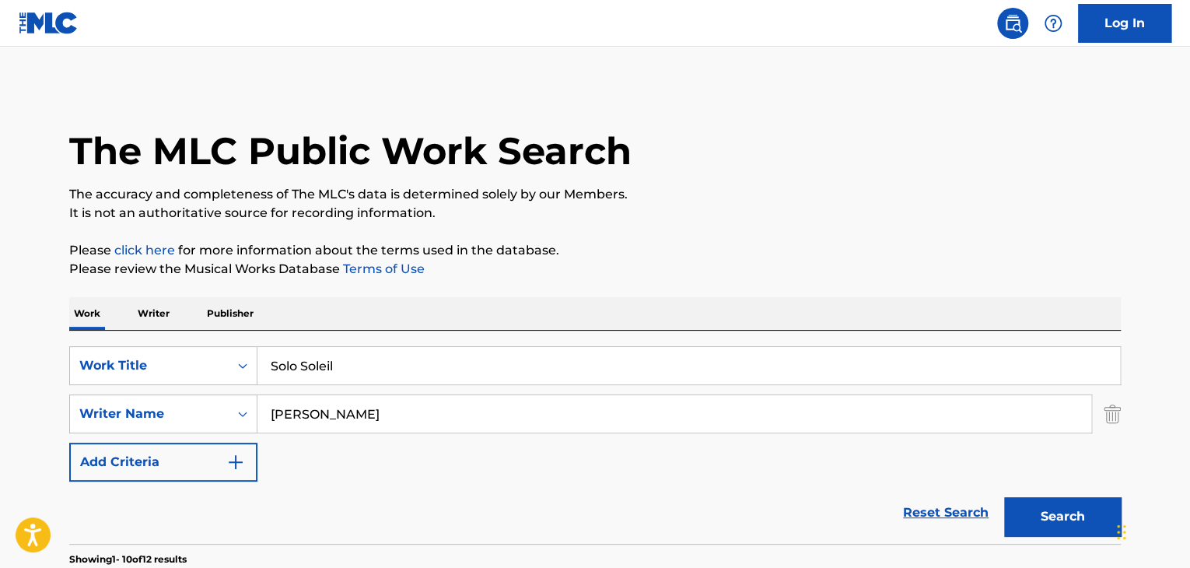
click at [431, 365] on input "Solo Soleil" at bounding box center [688, 365] width 862 height 37
paste input "[PERSON_NAME]"
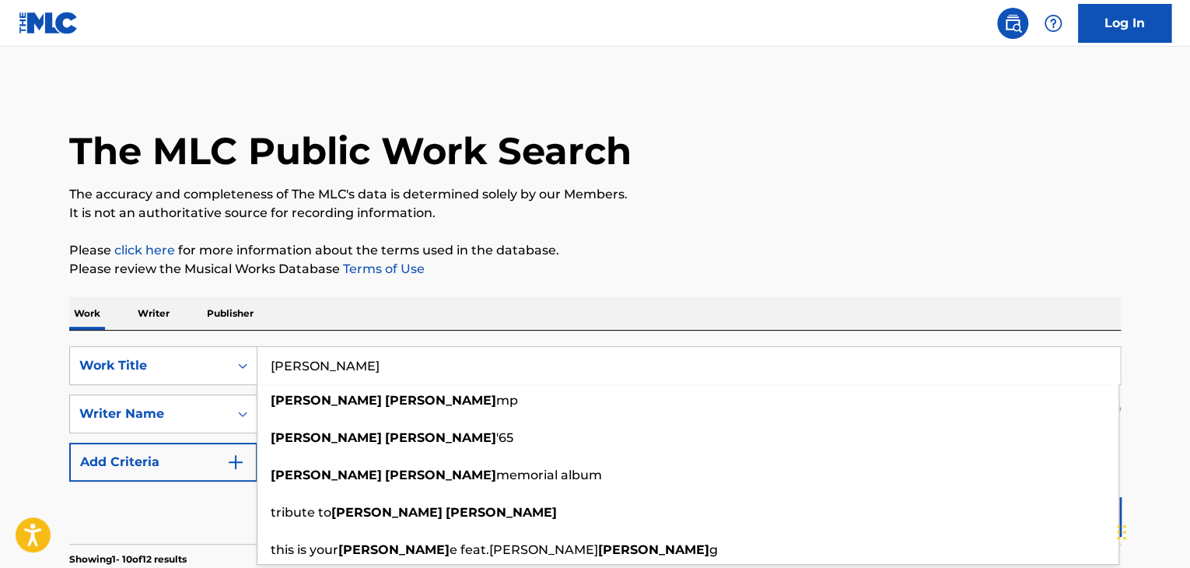
type input "[PERSON_NAME]"
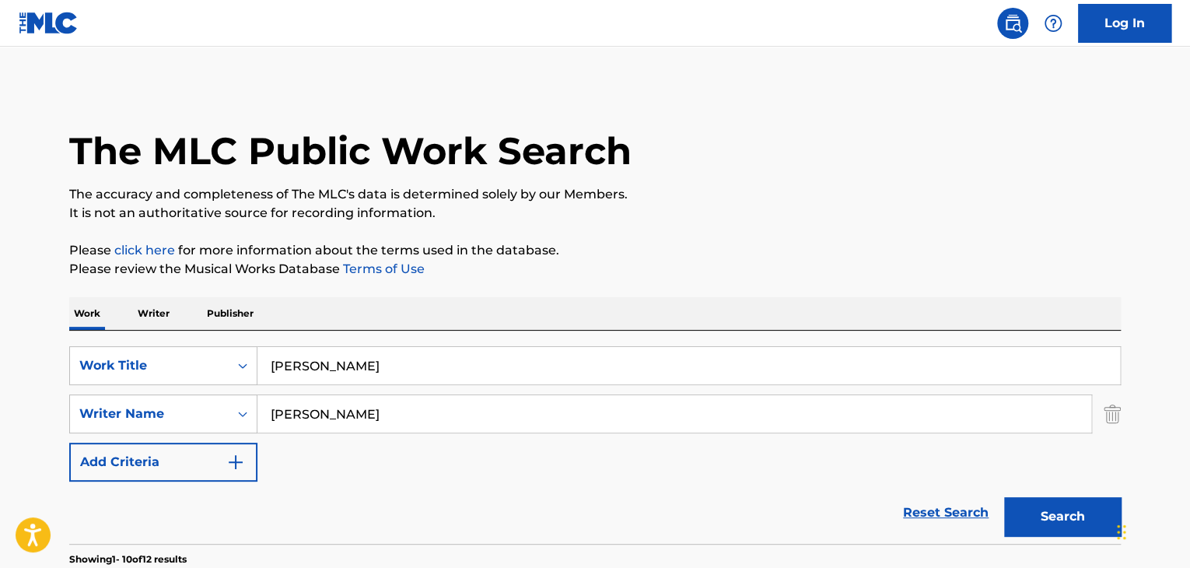
paste input "[PERSON_NAME]"
type input "[PERSON_NAME]"
click at [379, 358] on input "[PERSON_NAME]" at bounding box center [688, 365] width 862 height 37
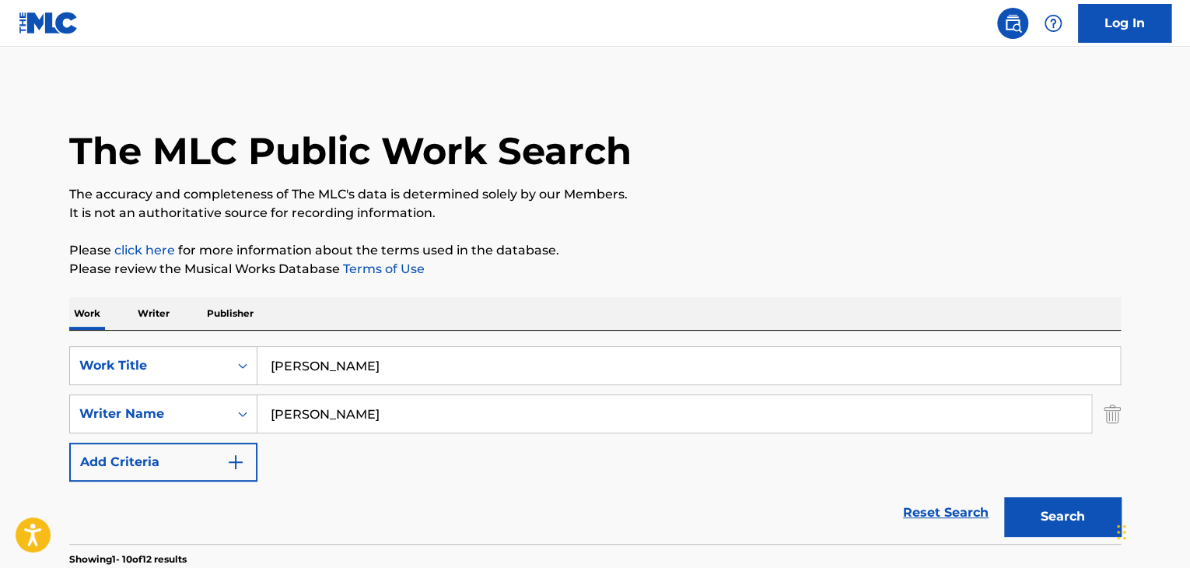
paste input "It'll Never Happen Aga"
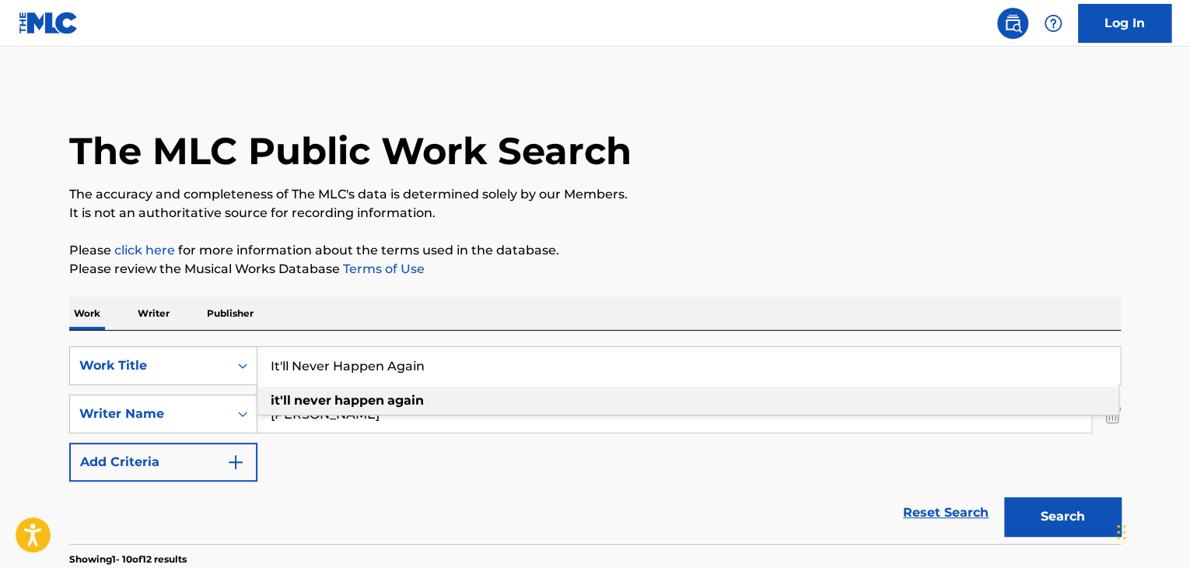
type input "It'll Never Happen Again"
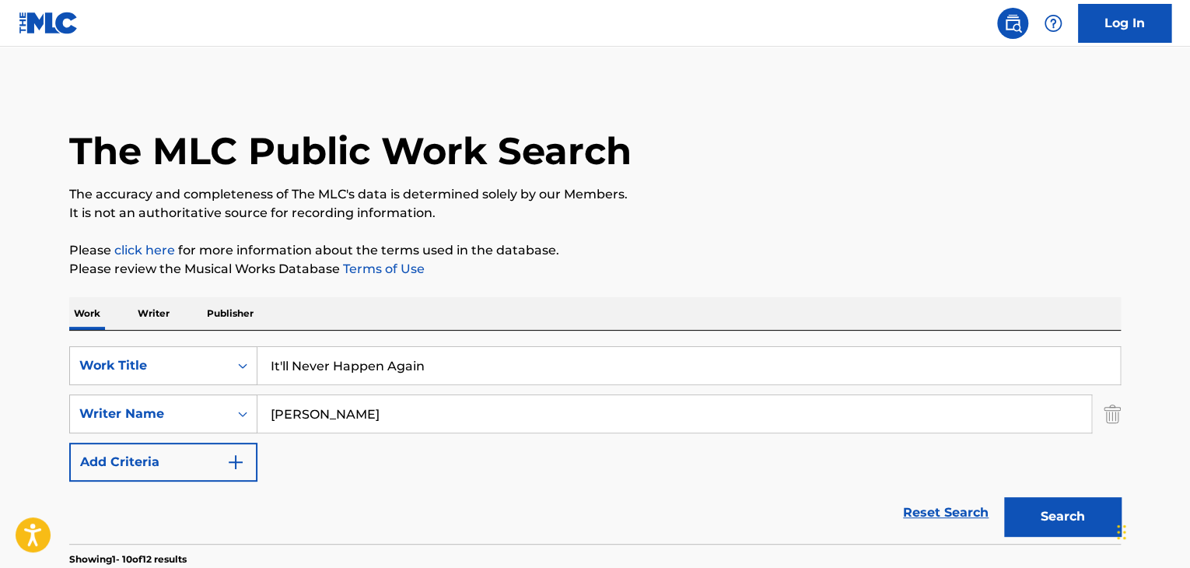
click at [277, 467] on div "SearchWithCriteria94b7c110-9e97-4d64-9c81-5803be8259da Work Title It'll Never H…" at bounding box center [594, 413] width 1051 height 135
drag, startPoint x: 299, startPoint y: 419, endPoint x: 241, endPoint y: 433, distance: 59.2
click at [241, 433] on div "SearchWithCriteria94b7c110-9e97-4d64-9c81-5803be8259da Work Title It'll Never H…" at bounding box center [594, 413] width 1051 height 135
type input "[PERSON_NAME]"
click at [1004, 497] on button "Search" at bounding box center [1062, 516] width 117 height 39
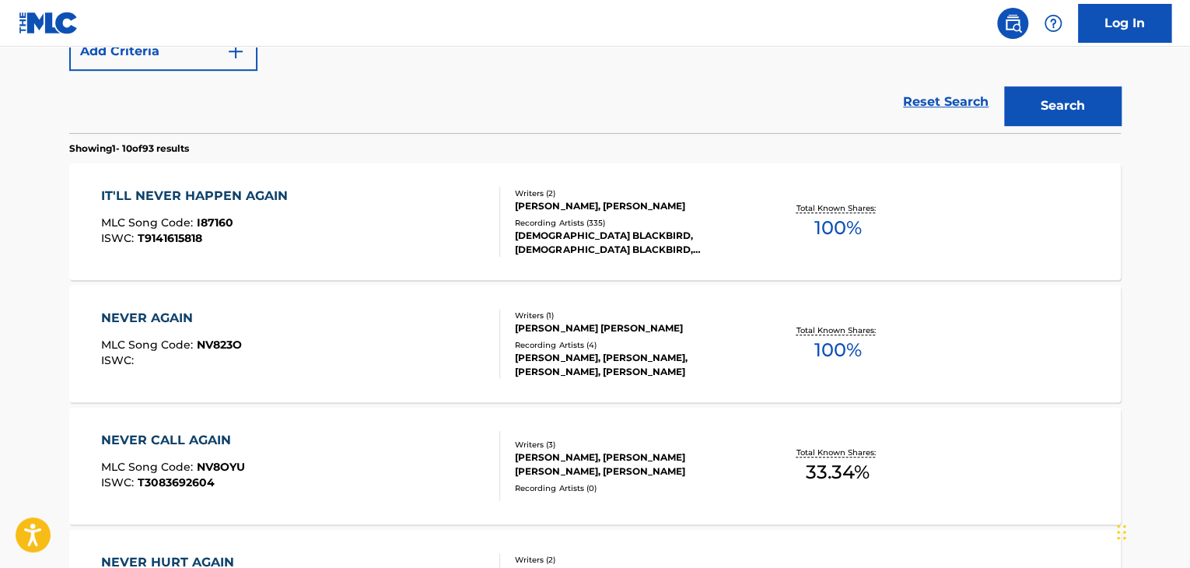
scroll to position [414, 0]
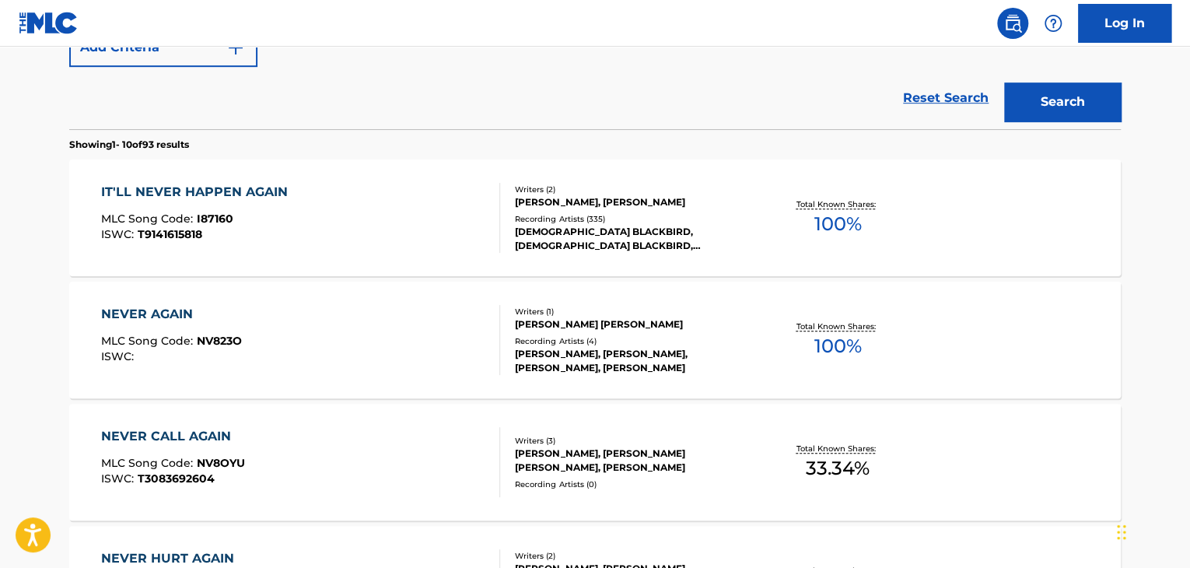
click at [264, 191] on div "IT'LL NEVER HAPPEN AGAIN" at bounding box center [198, 192] width 194 height 19
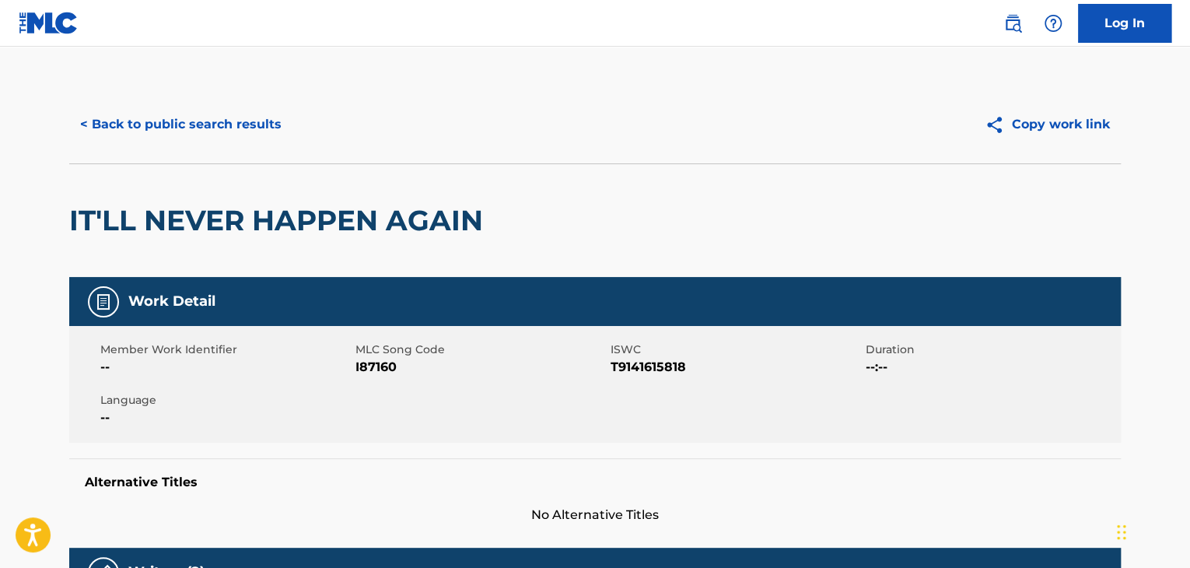
click at [372, 362] on span "I87160" at bounding box center [480, 367] width 251 height 19
copy span "I87160"
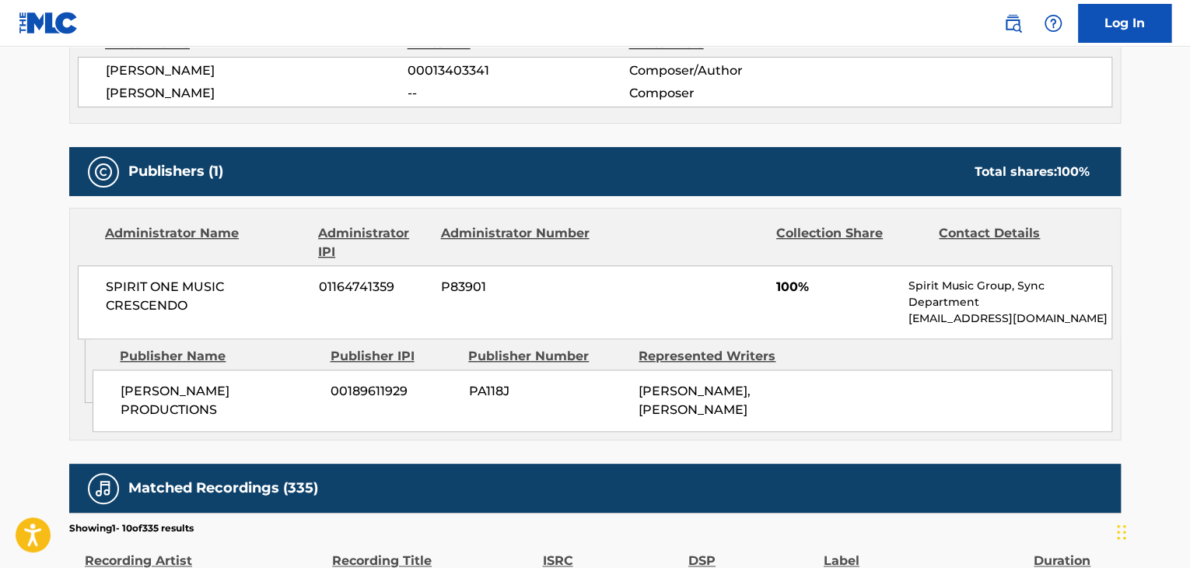
scroll to position [622, 0]
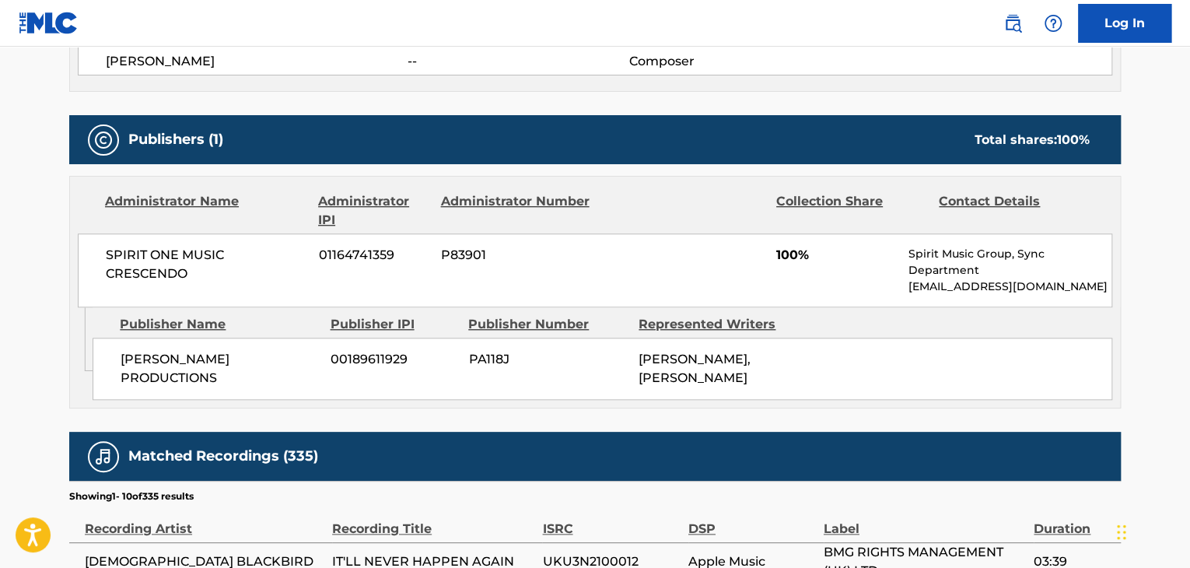
click at [188, 381] on span "[PERSON_NAME] PRODUCTIONS" at bounding box center [220, 368] width 198 height 37
copy div "[PERSON_NAME] PRODUCTIONS"
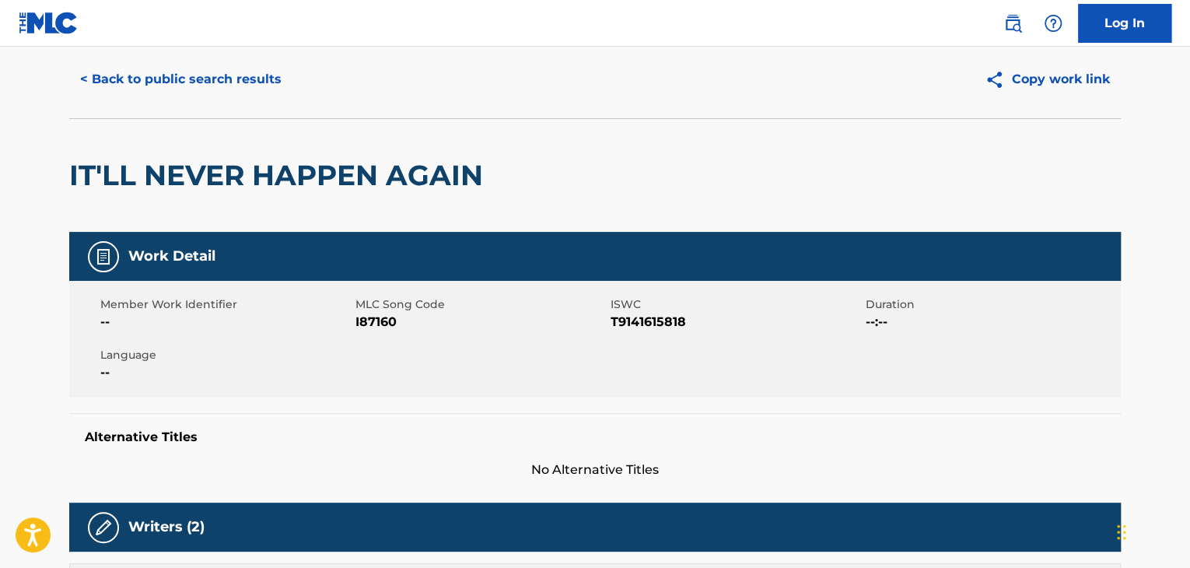
scroll to position [0, 0]
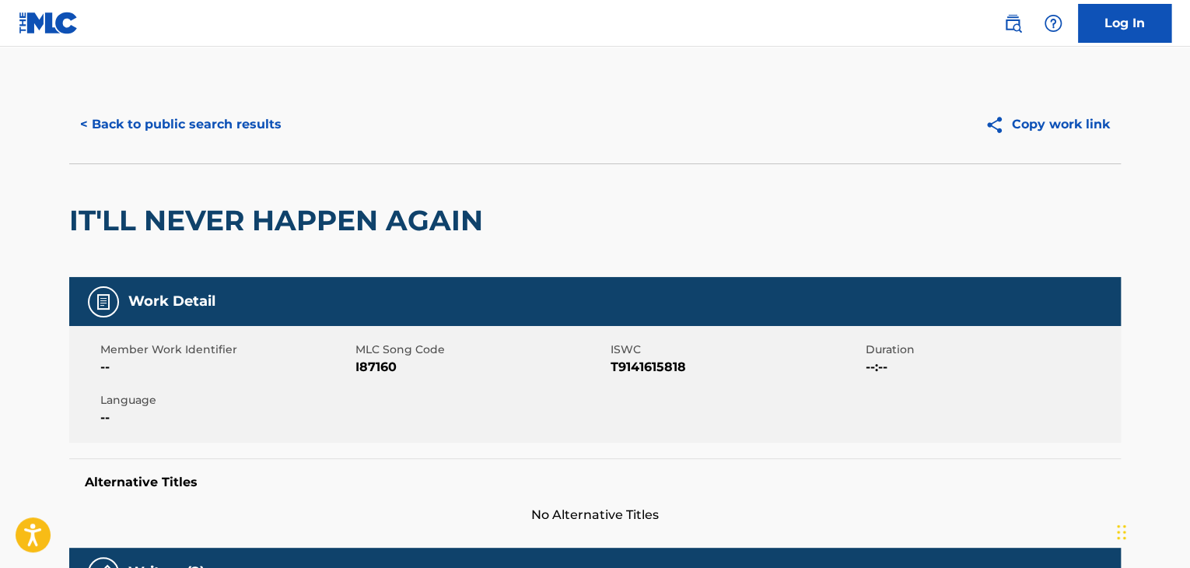
click at [253, 122] on button "< Back to public search results" at bounding box center [180, 124] width 223 height 39
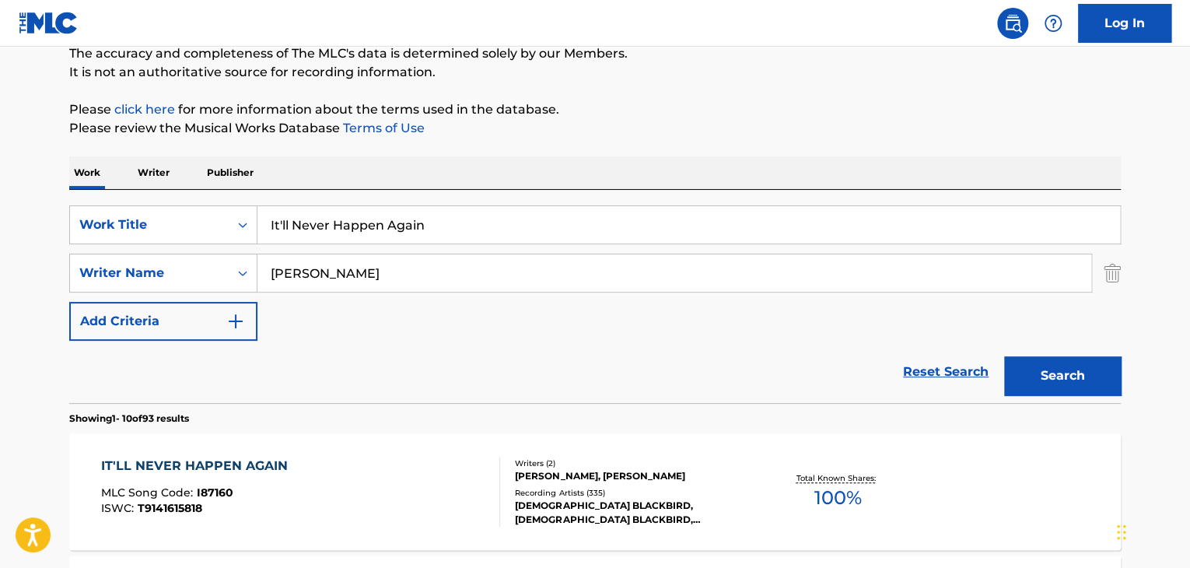
scroll to position [89, 0]
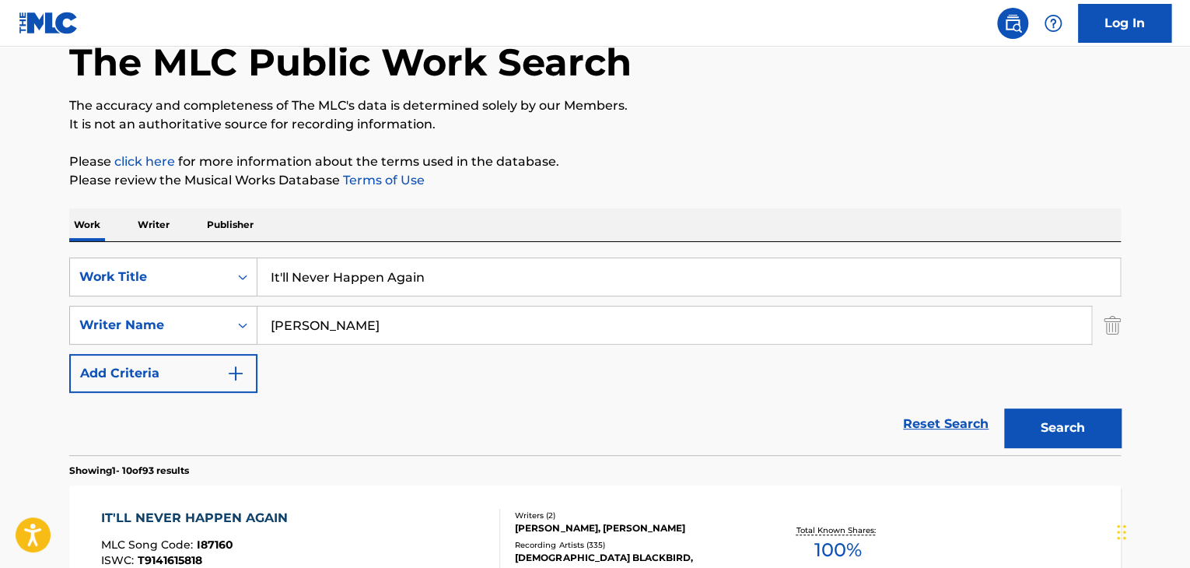
click at [369, 263] on input "It'll Never Happen Again" at bounding box center [688, 276] width 862 height 37
paste input "Castanho"
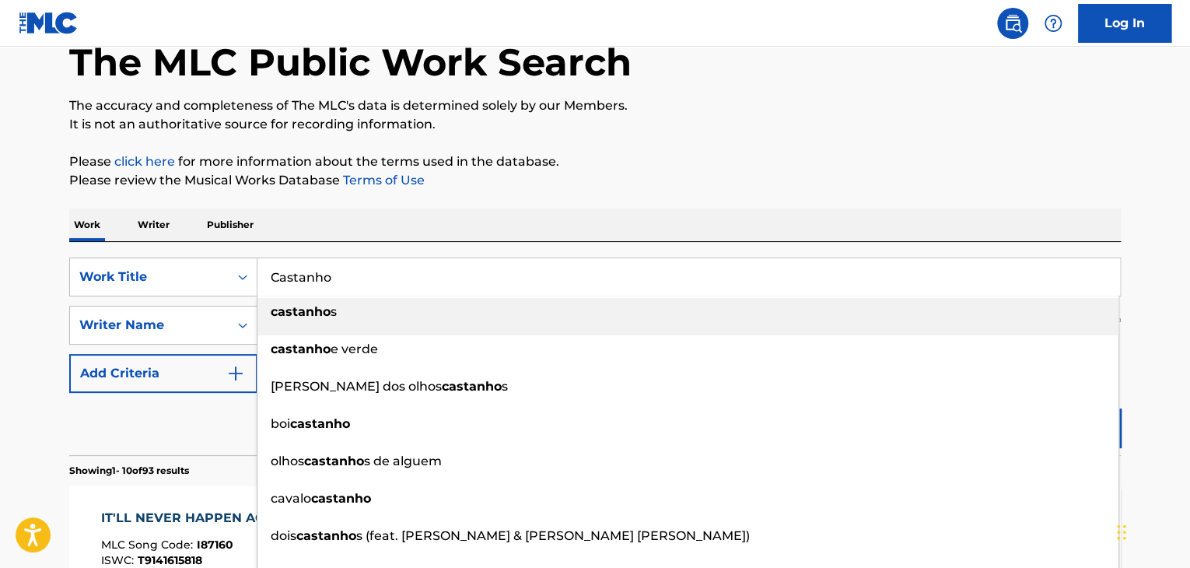
type input "Castanho"
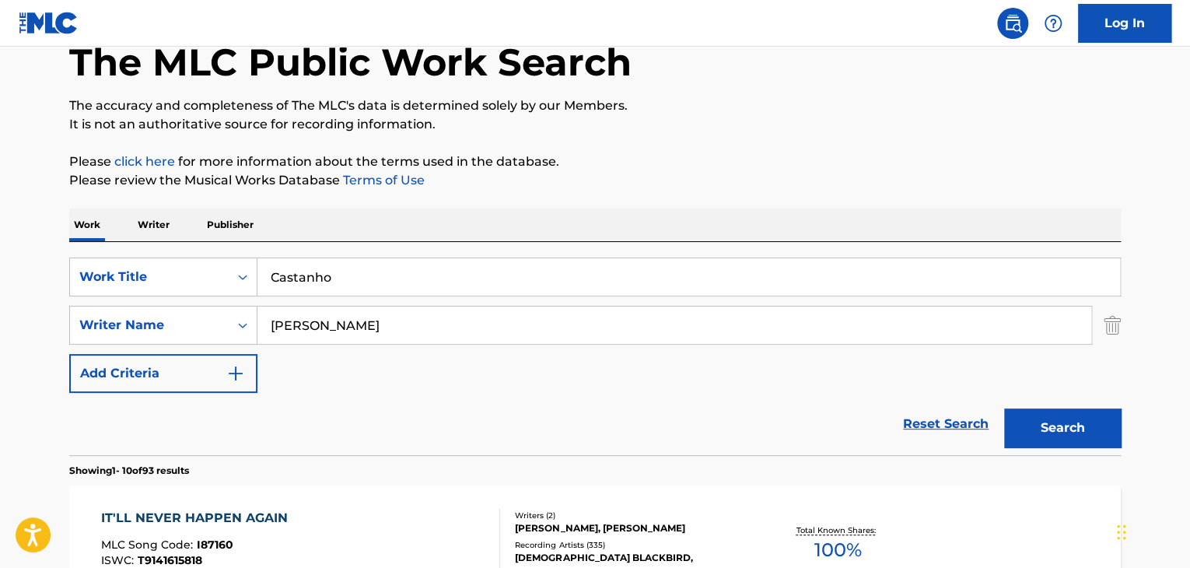
click at [271, 338] on input "[PERSON_NAME]" at bounding box center [674, 324] width 834 height 37
click at [271, 337] on input "[PERSON_NAME]" at bounding box center [674, 324] width 834 height 37
paste input "[PERSON_NAME]"
type input "[PERSON_NAME]"
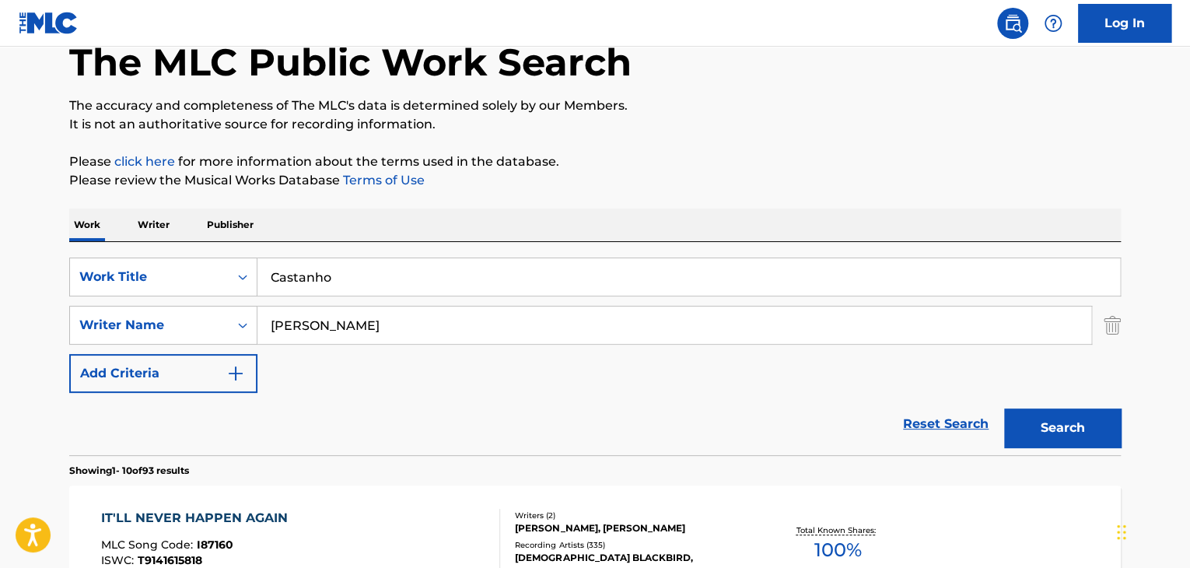
click at [1066, 421] on button "Search" at bounding box center [1062, 427] width 117 height 39
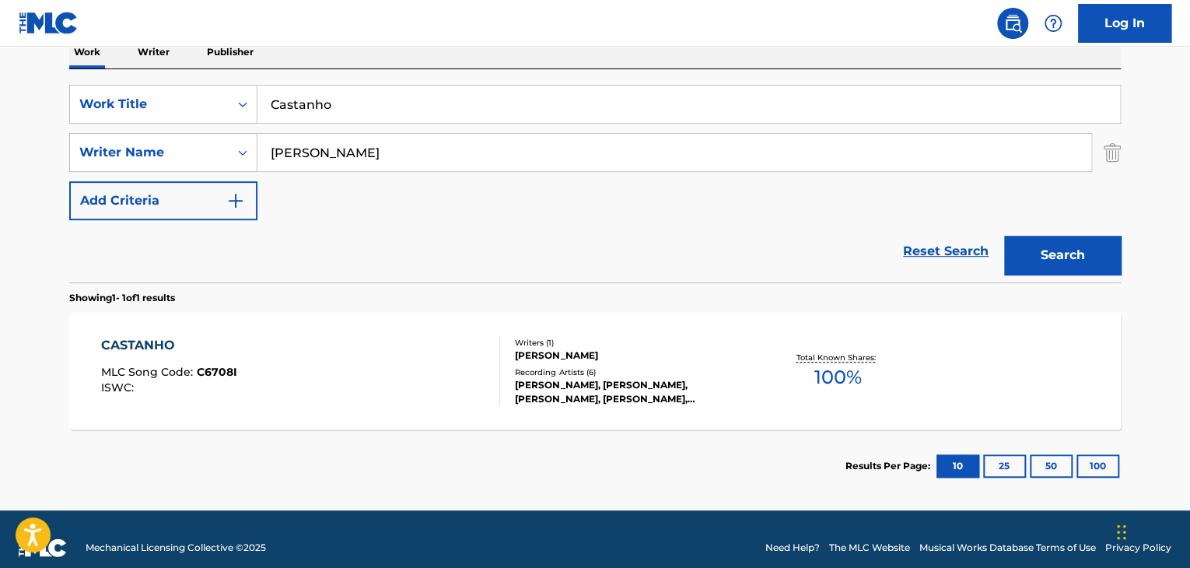
scroll to position [278, 0]
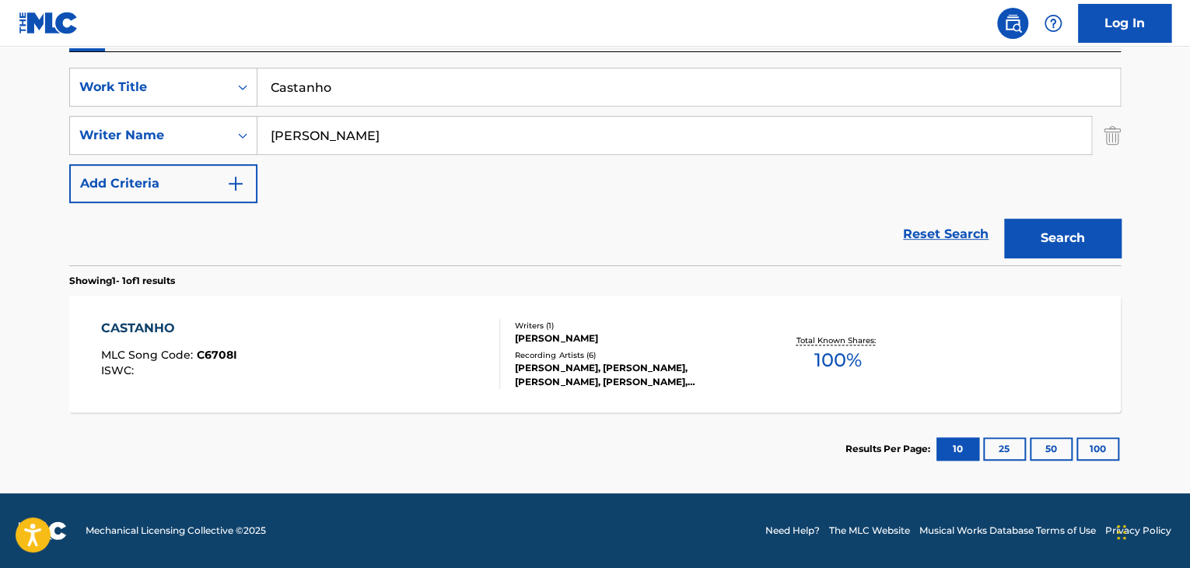
click at [149, 333] on div "CASTANHO" at bounding box center [169, 328] width 136 height 19
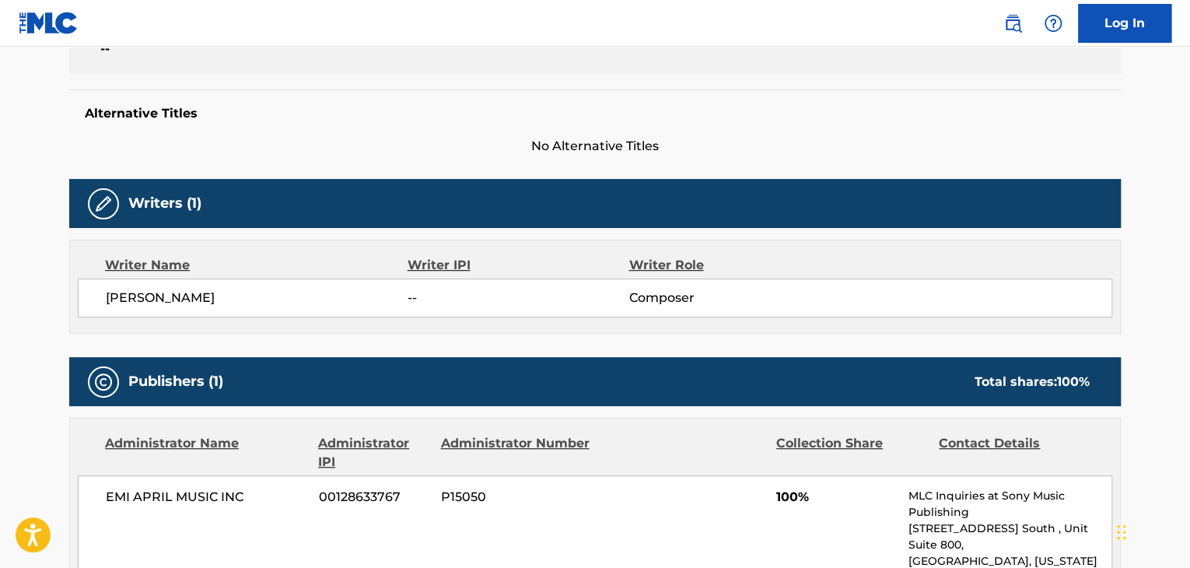
scroll to position [362, 0]
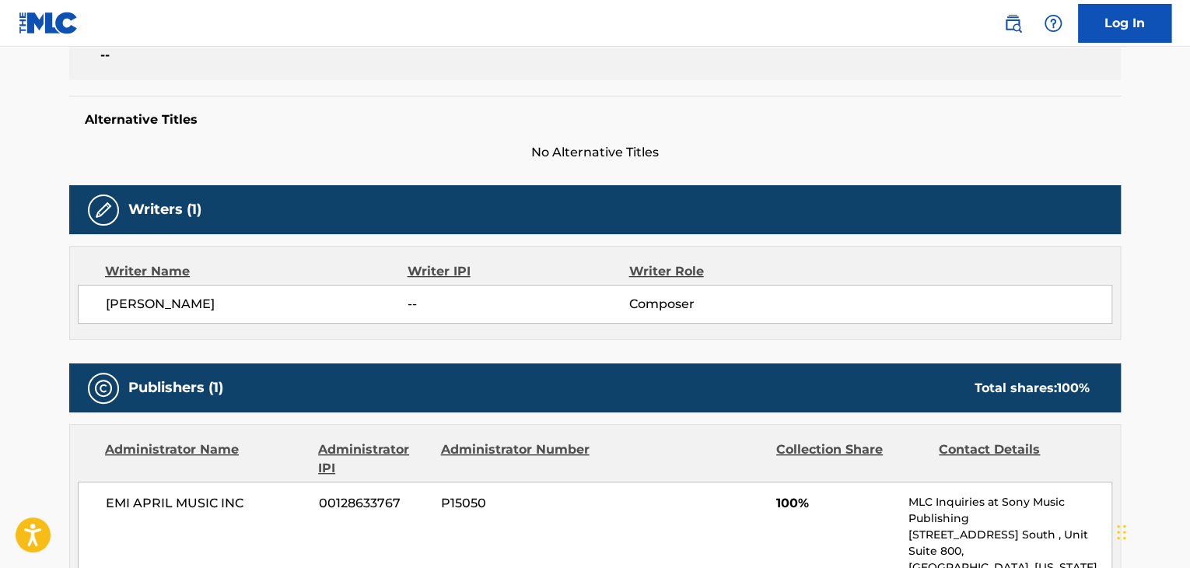
click at [222, 305] on span "[PERSON_NAME]" at bounding box center [257, 304] width 302 height 19
copy div "[PERSON_NAME]"
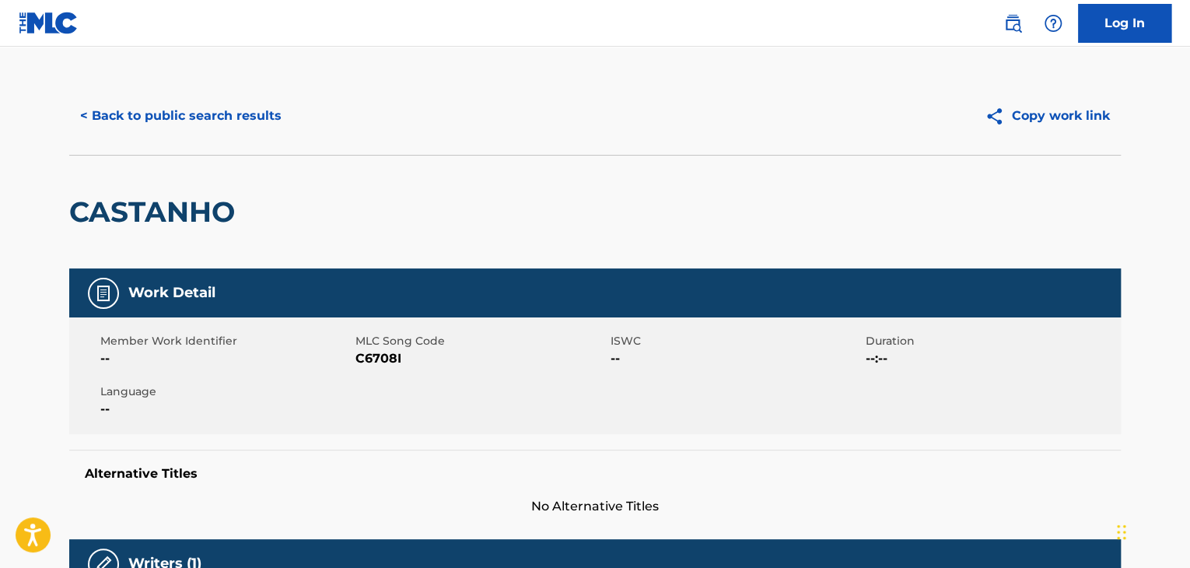
scroll to position [0, 0]
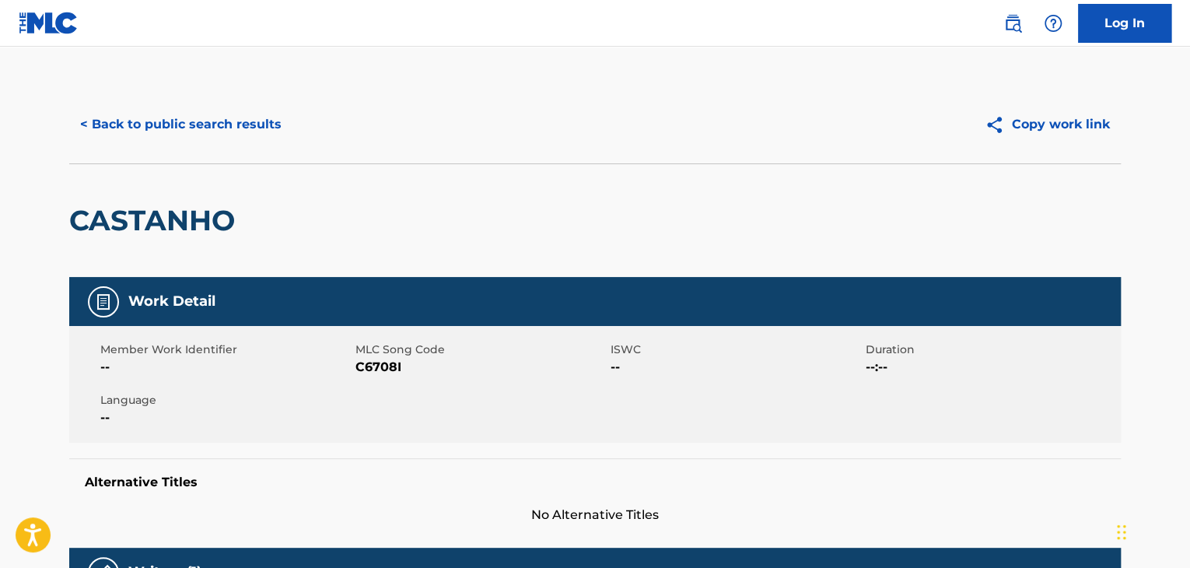
click at [381, 371] on span "C6708I" at bounding box center [480, 367] width 251 height 19
copy span "C6708I"
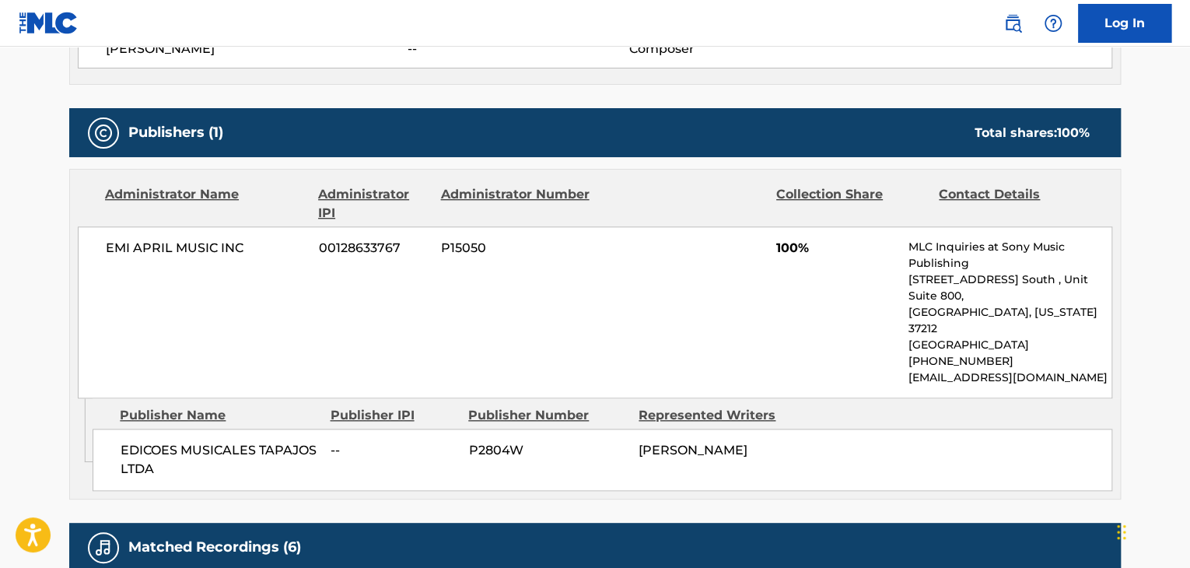
scroll to position [673, 0]
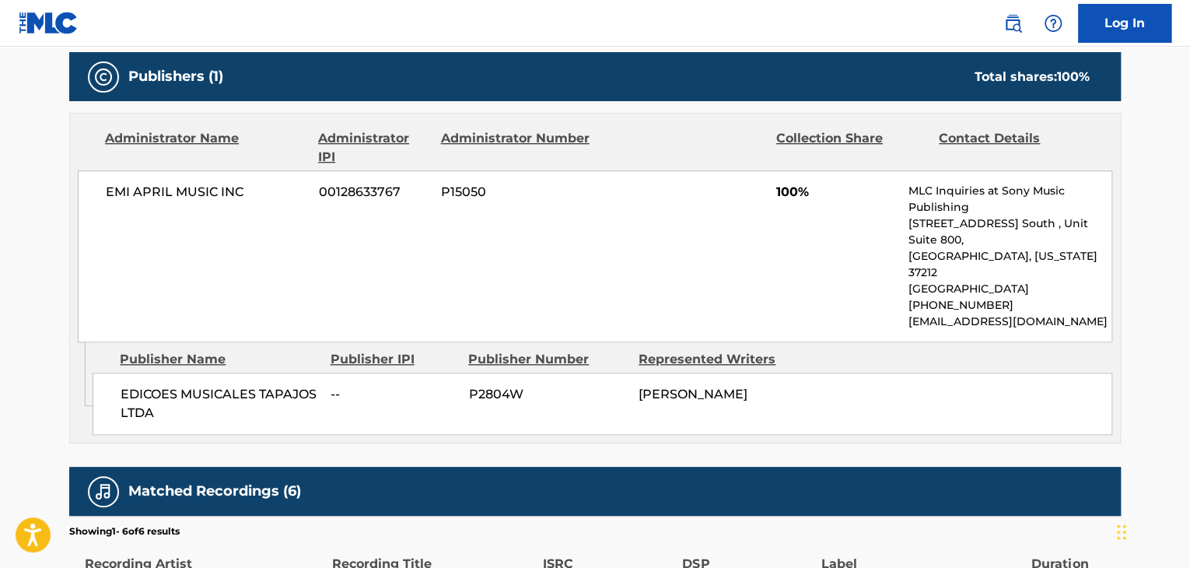
click at [250, 385] on span "EDICOES MUSICALES TAPAJOS LTDA" at bounding box center [220, 403] width 198 height 37
click at [252, 385] on span "EDICOES MUSICALES TAPAJOS LTDA" at bounding box center [220, 403] width 198 height 37
copy div "EDICOES MUSICALES TAPAJOS LTDA"
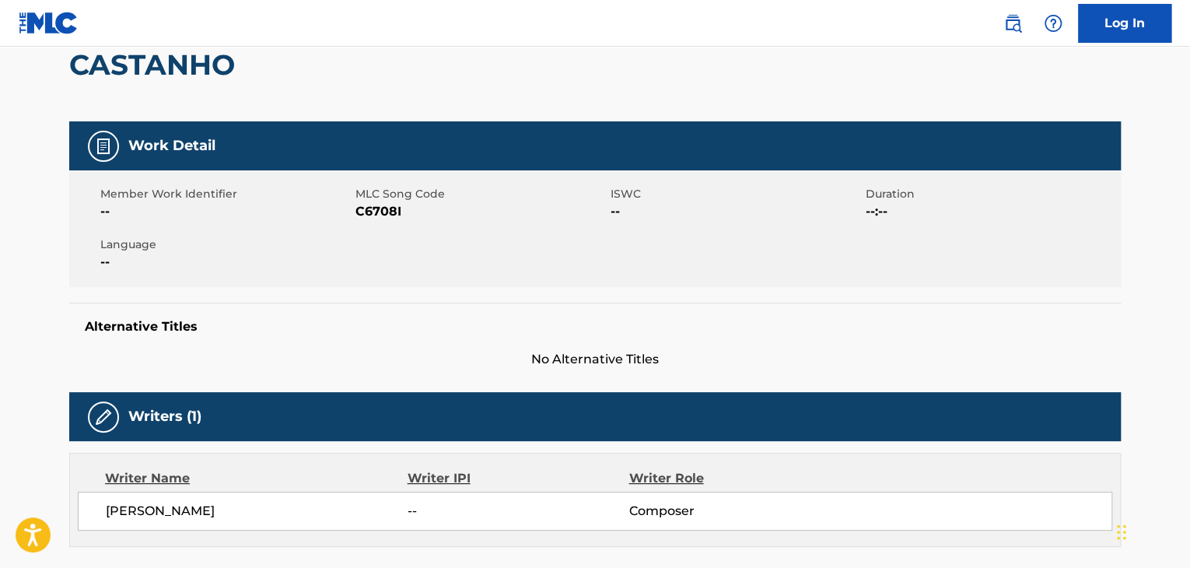
scroll to position [0, 0]
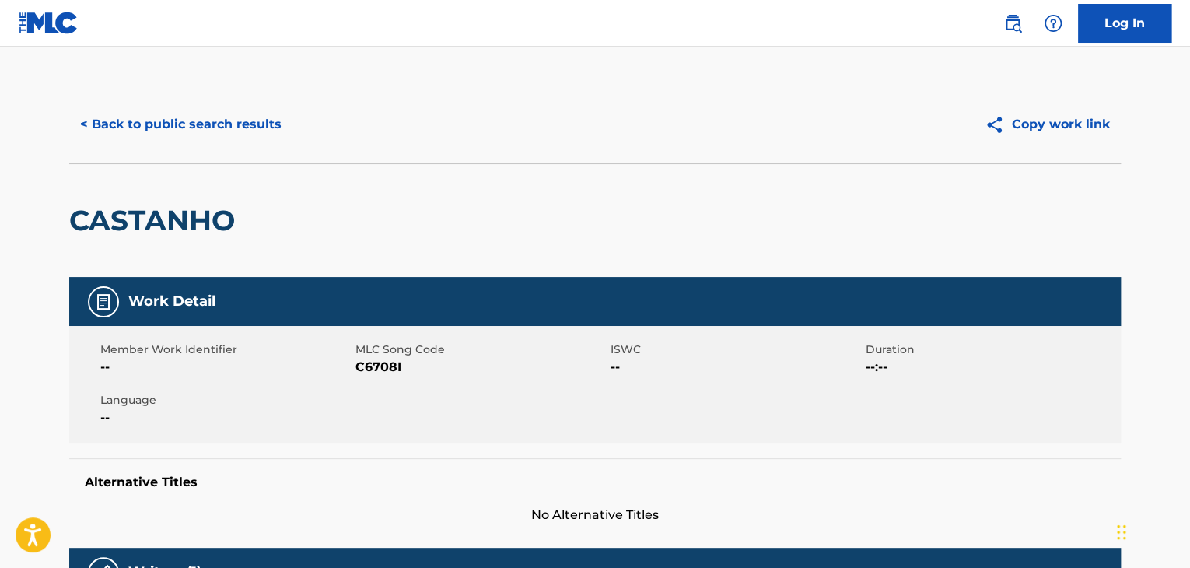
click at [174, 124] on button "< Back to public search results" at bounding box center [180, 124] width 223 height 39
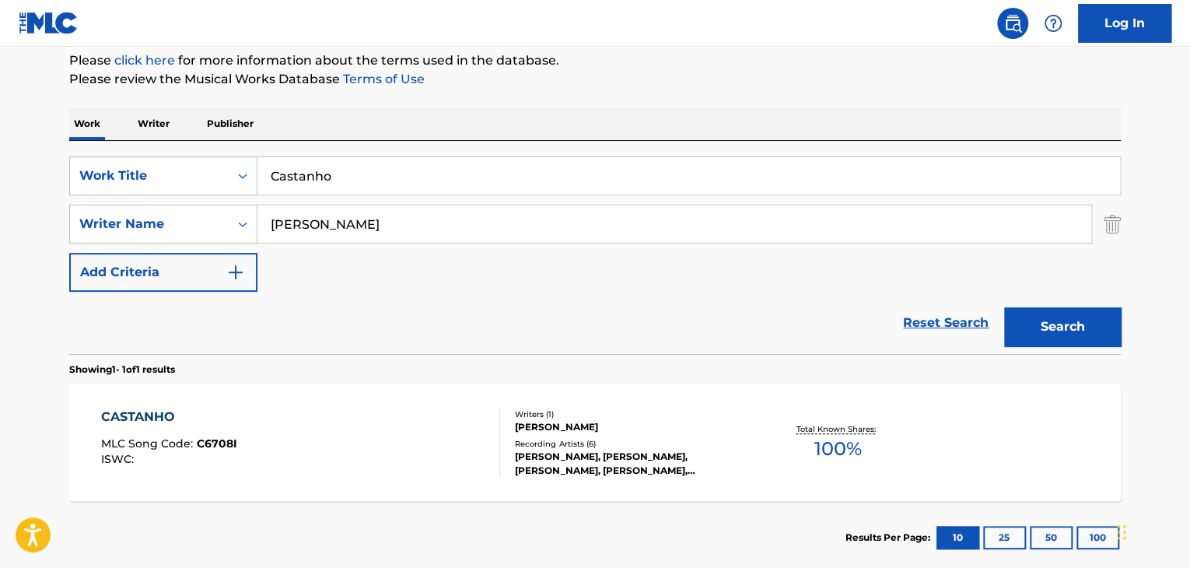
click at [411, 175] on input "Castanho" at bounding box center [688, 175] width 862 height 37
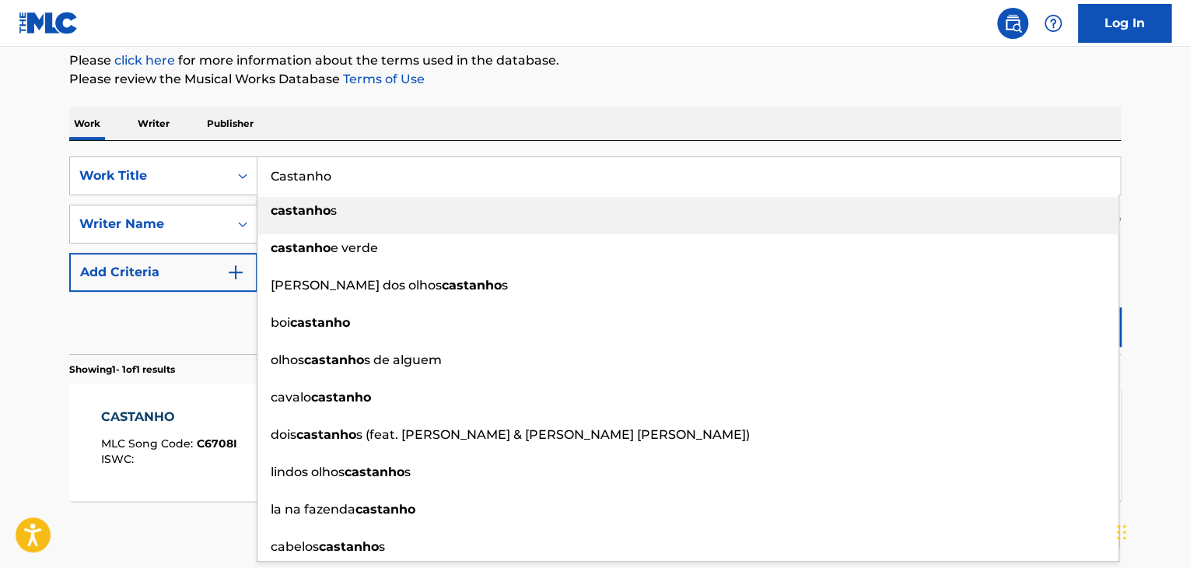
paste input "naille Immortelle"
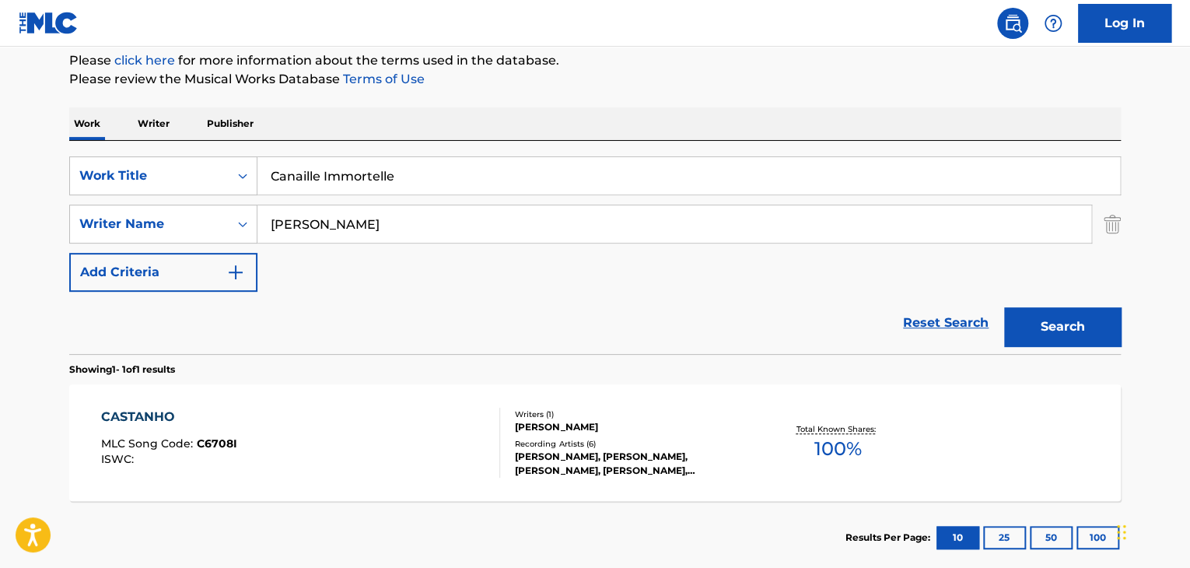
type input "Canaille Immortelle"
click at [390, 209] on input "[PERSON_NAME]" at bounding box center [674, 223] width 834 height 37
click at [1062, 331] on button "Search" at bounding box center [1062, 326] width 117 height 39
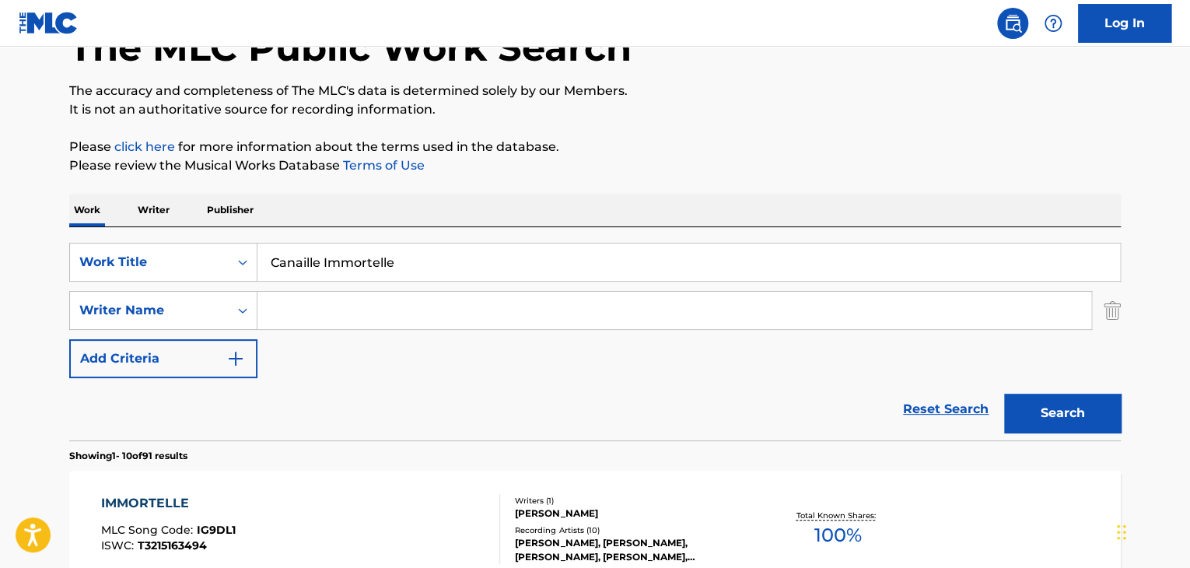
scroll to position [0, 0]
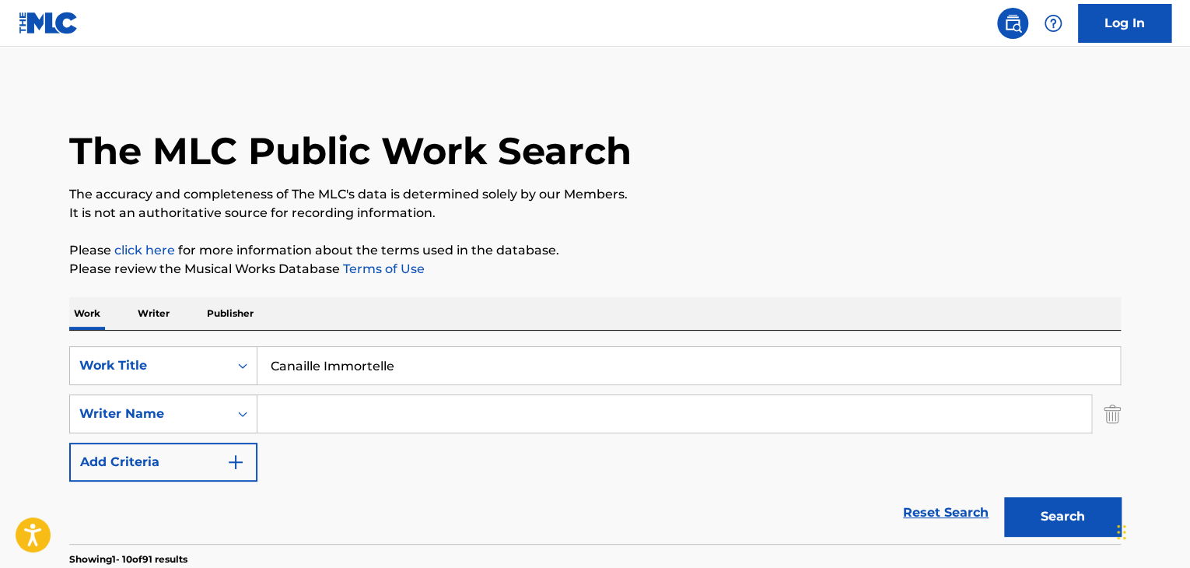
click at [361, 352] on input "Canaille Immortelle" at bounding box center [688, 365] width 862 height 37
paste input "Je Ne Peux Plus Dire Je T’aim"
type input "Je Ne Peux Plus Dire Je T’aime"
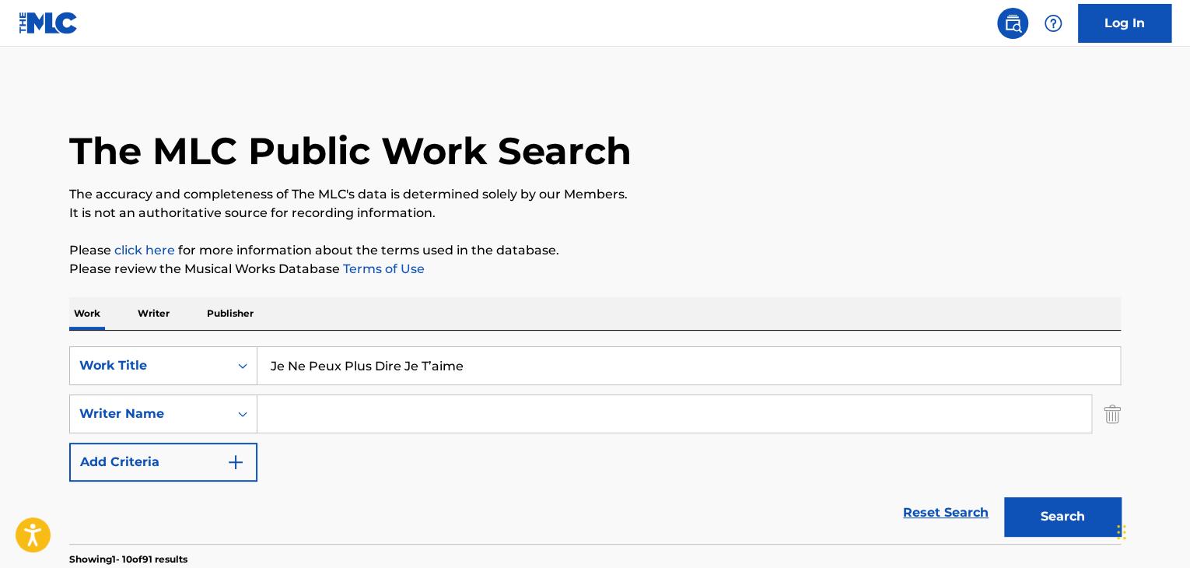
drag, startPoint x: 1048, startPoint y: 517, endPoint x: 917, endPoint y: 231, distance: 314.9
click at [1046, 508] on button "Search" at bounding box center [1062, 516] width 117 height 39
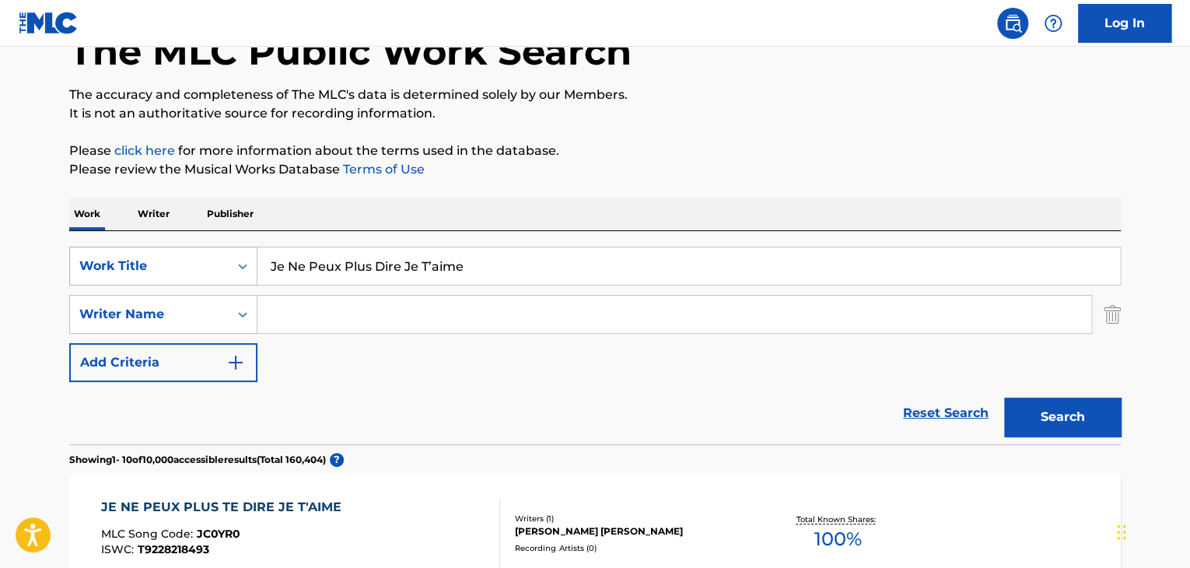
scroll to position [103, 0]
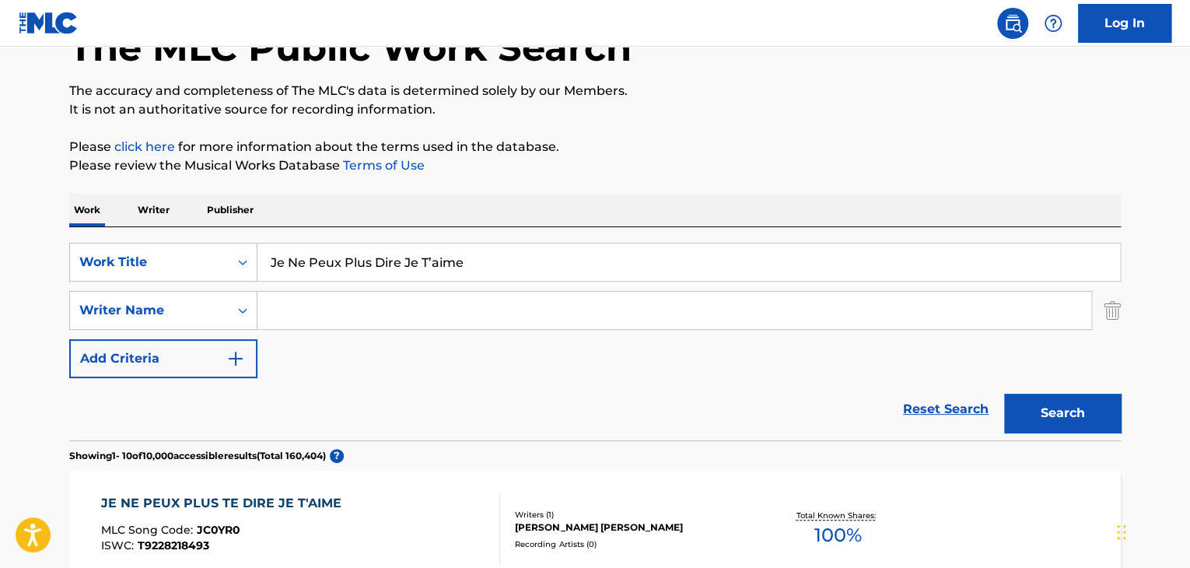
click at [228, 206] on p "Publisher" at bounding box center [230, 210] width 56 height 33
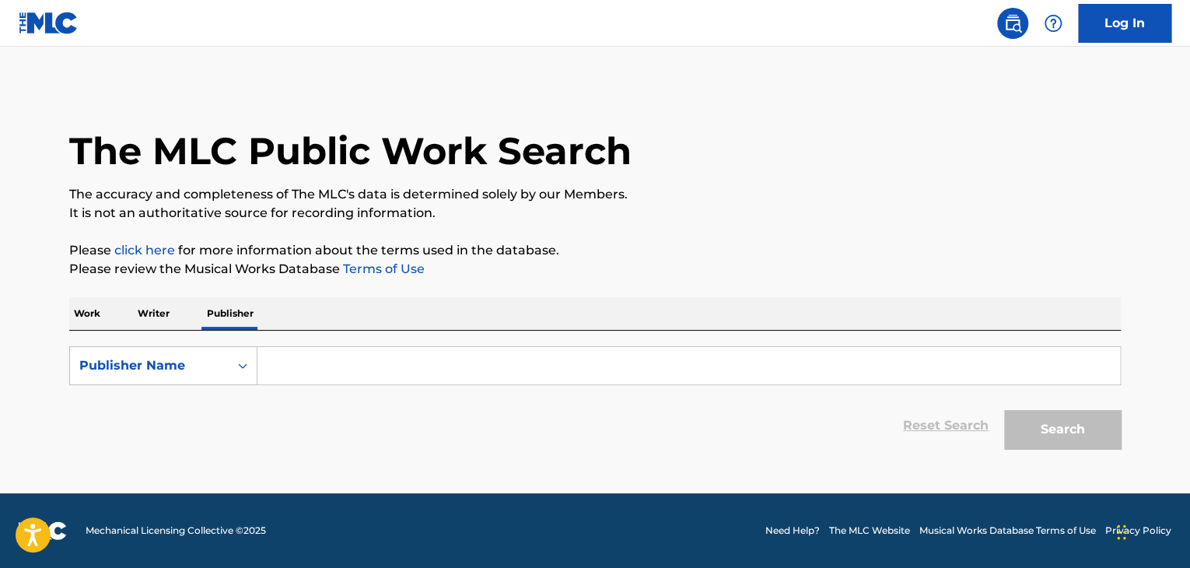
click at [348, 358] on input "Search Form" at bounding box center [688, 365] width 862 height 37
paste input "AKEN EDITIONS SARL"
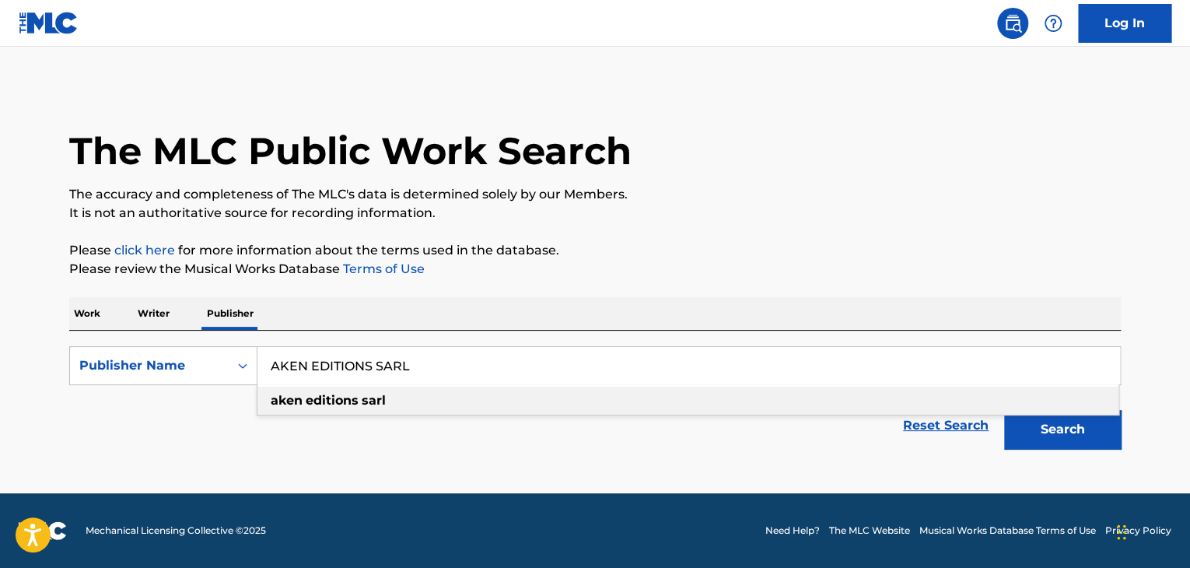
click at [1036, 400] on div "aken editions sarl" at bounding box center [687, 400] width 861 height 28
type input "aken editions sarl"
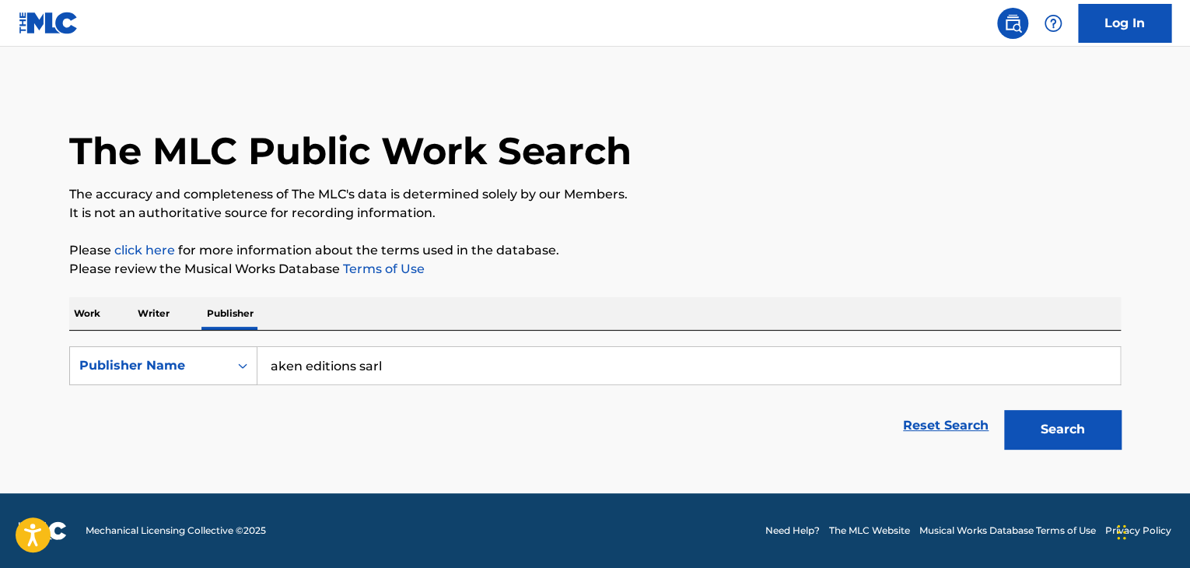
click at [1093, 420] on button "Search" at bounding box center [1062, 429] width 117 height 39
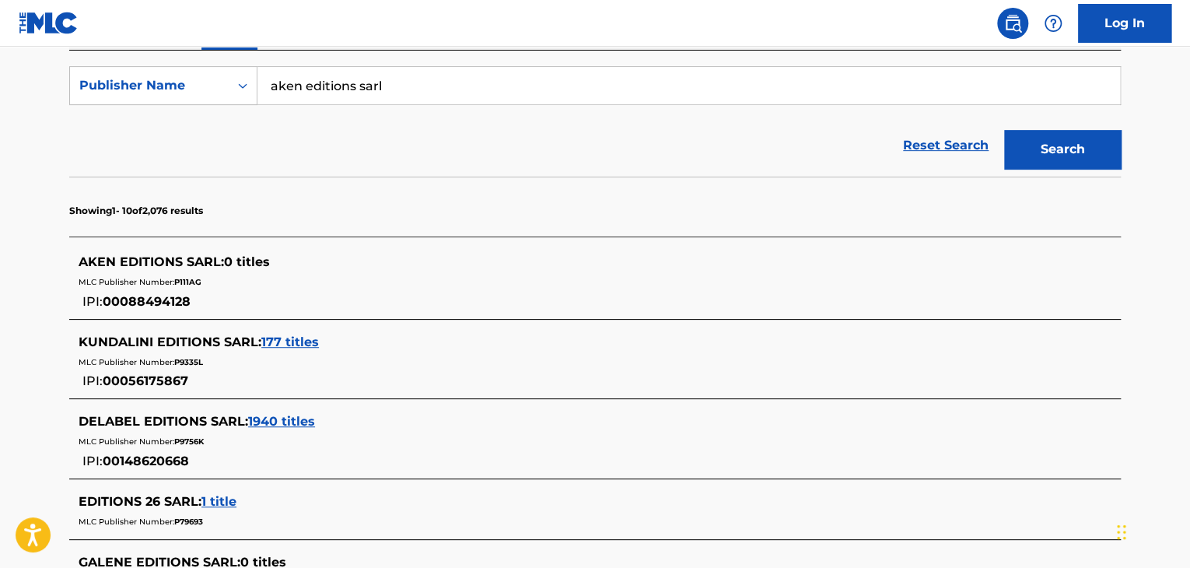
scroll to position [311, 0]
